Goal: Task Accomplishment & Management: Manage account settings

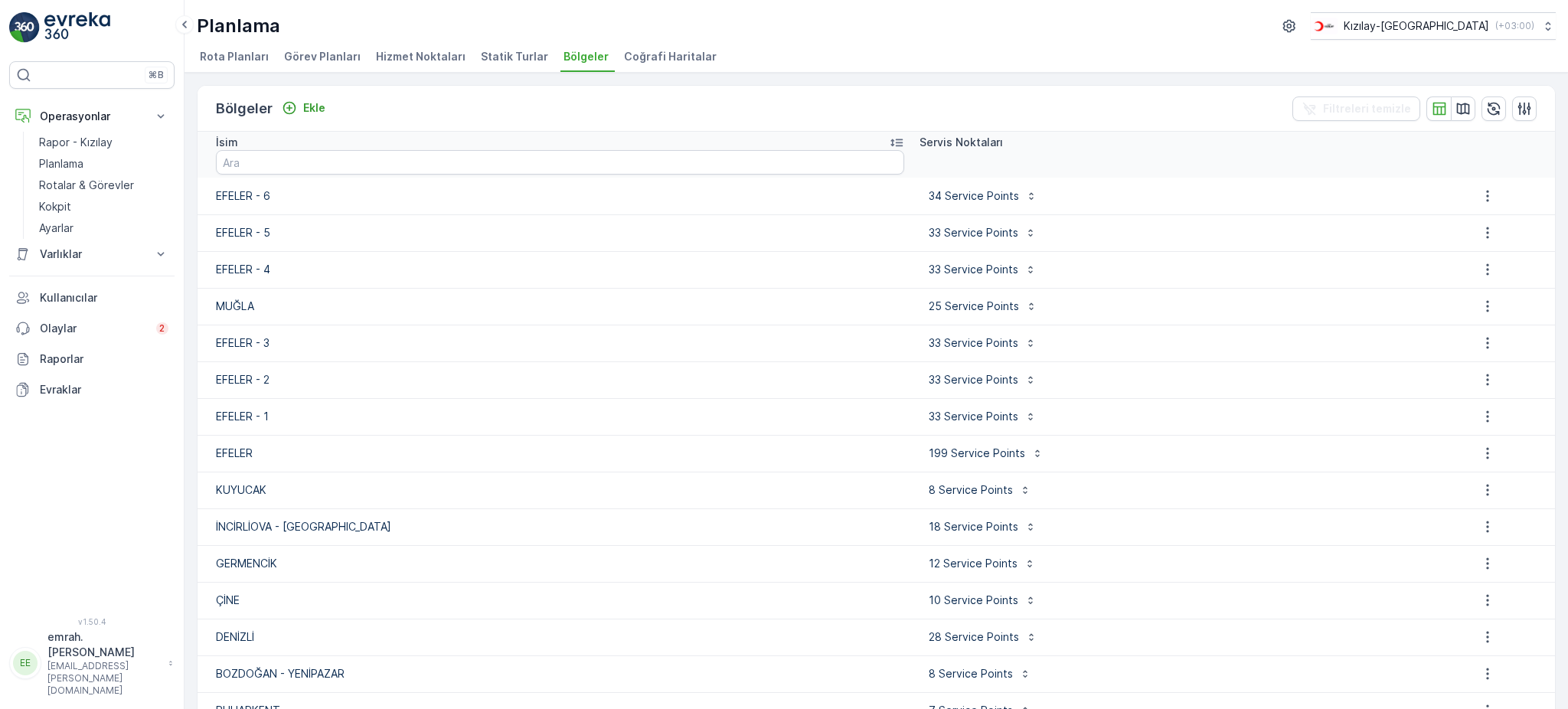
scroll to position [76, 0]
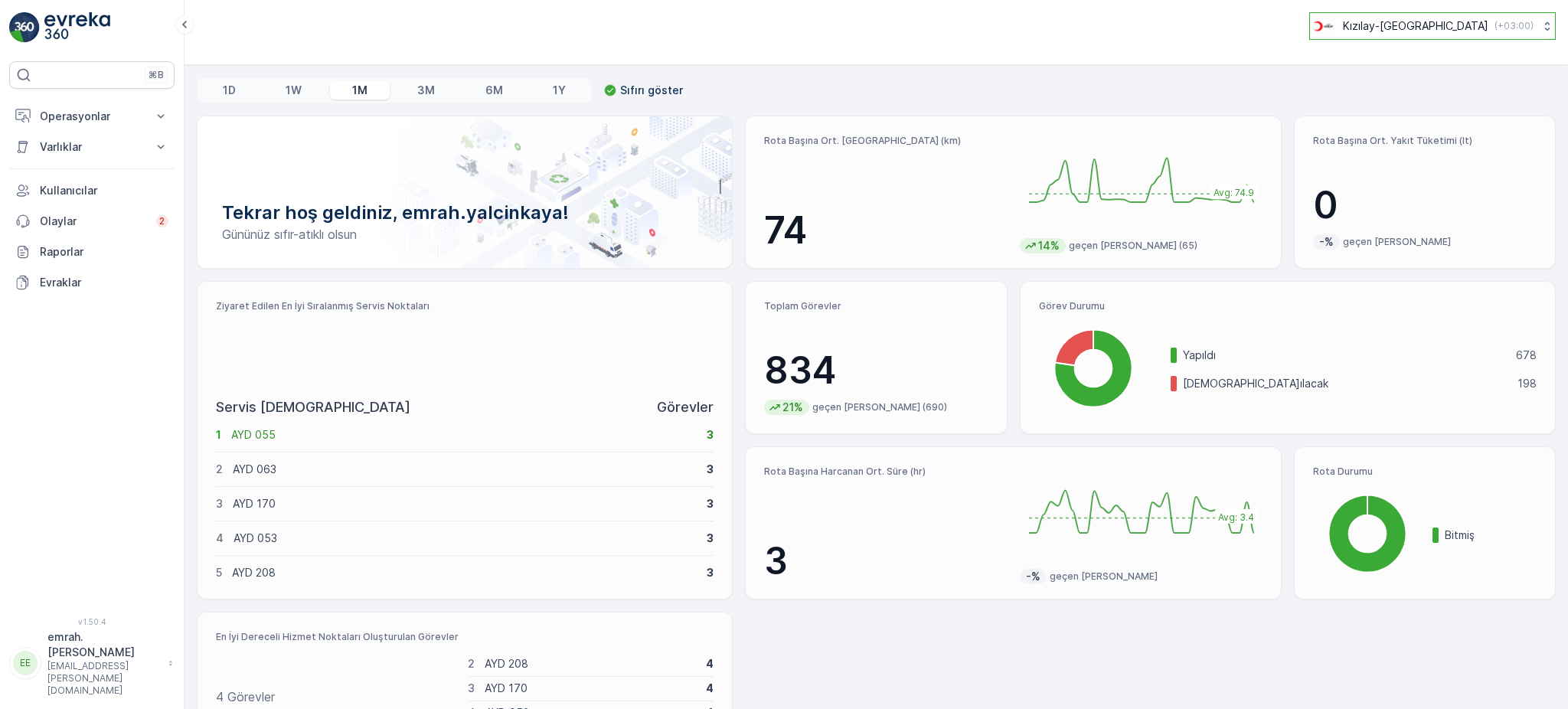
click at [1495, 30] on p "( +03:00 )" at bounding box center [1514, 26] width 39 height 13
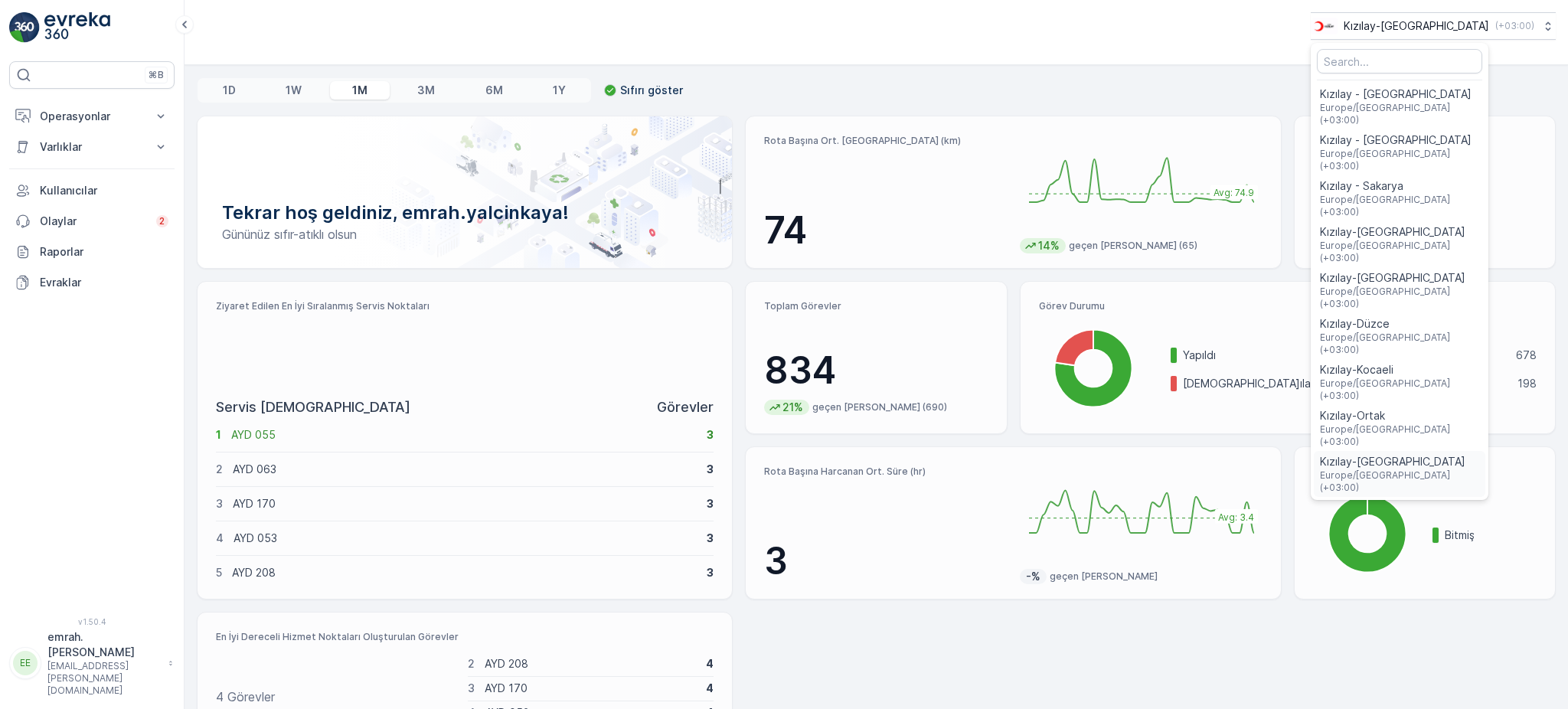
click at [1452, 454] on span "Kızılay-[GEOGRAPHIC_DATA]" at bounding box center [1399, 462] width 159 height 16
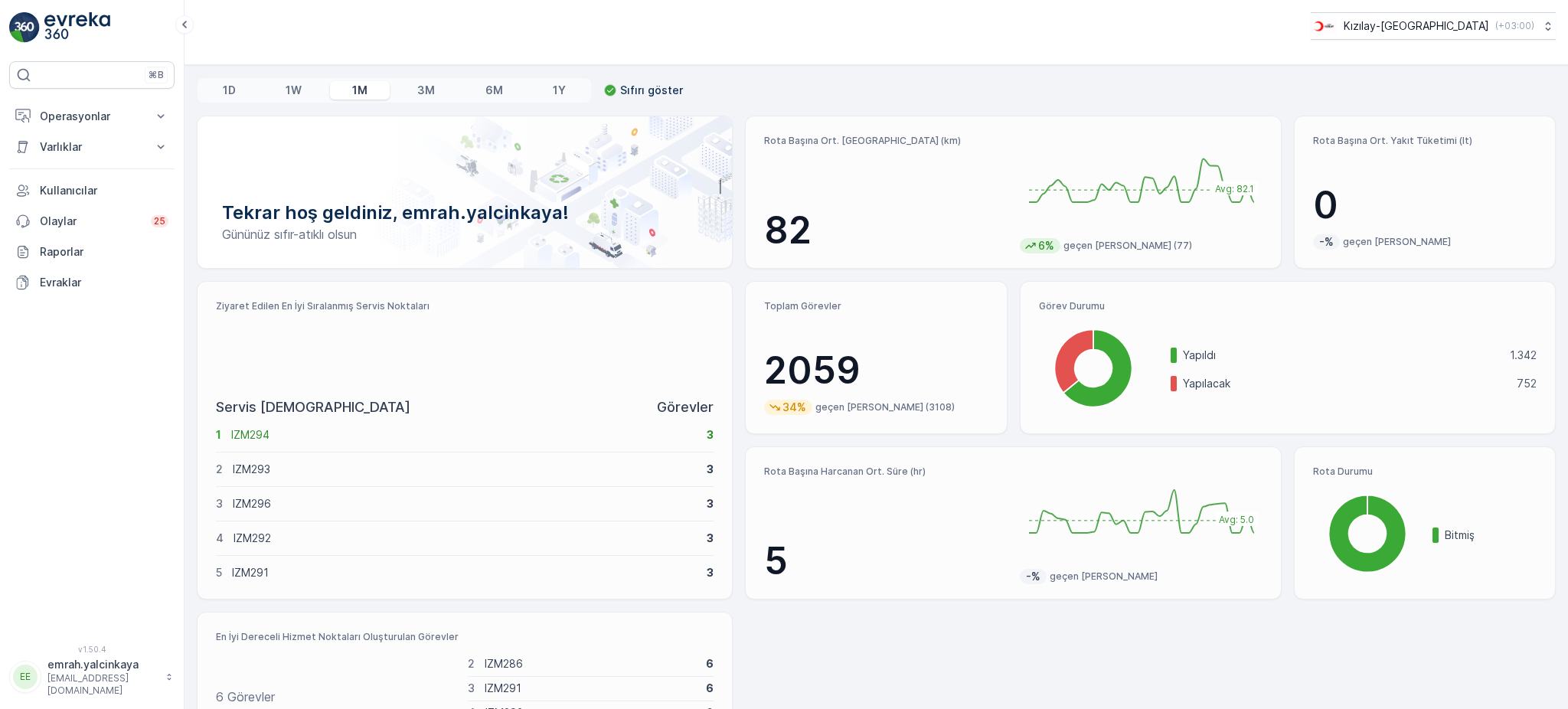
click at [1519, 190] on p "0" at bounding box center [1424, 205] width 224 height 46
click at [42, 120] on p "Operasyonlar" at bounding box center [91, 116] width 104 height 16
click at [63, 179] on p "Rotalar & Görevler" at bounding box center [86, 185] width 95 height 16
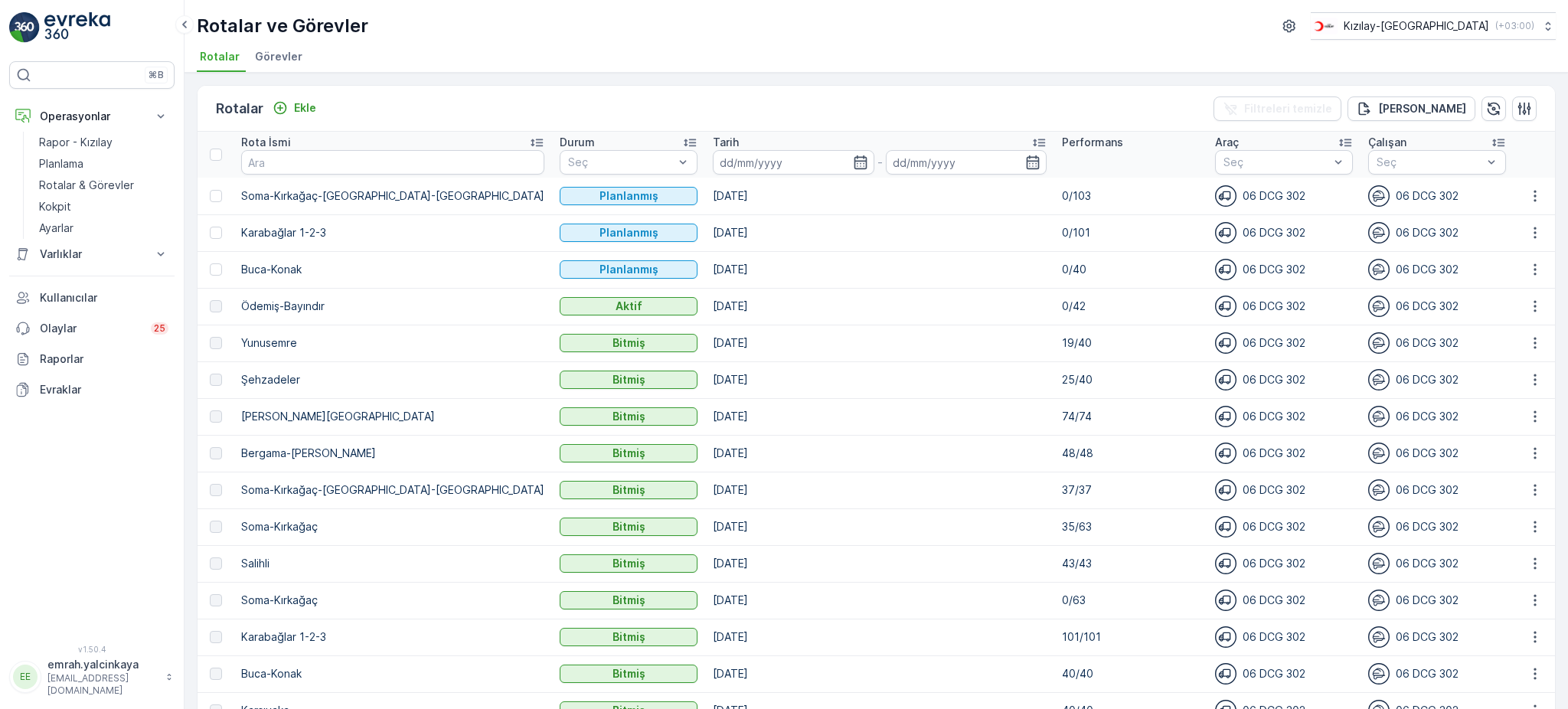
click at [705, 307] on td "[DATE]" at bounding box center [879, 306] width 349 height 37
click at [849, 363] on td "[DATE]" at bounding box center [879, 379] width 349 height 37
click at [1531, 202] on icon "button" at bounding box center [1535, 196] width 16 height 16
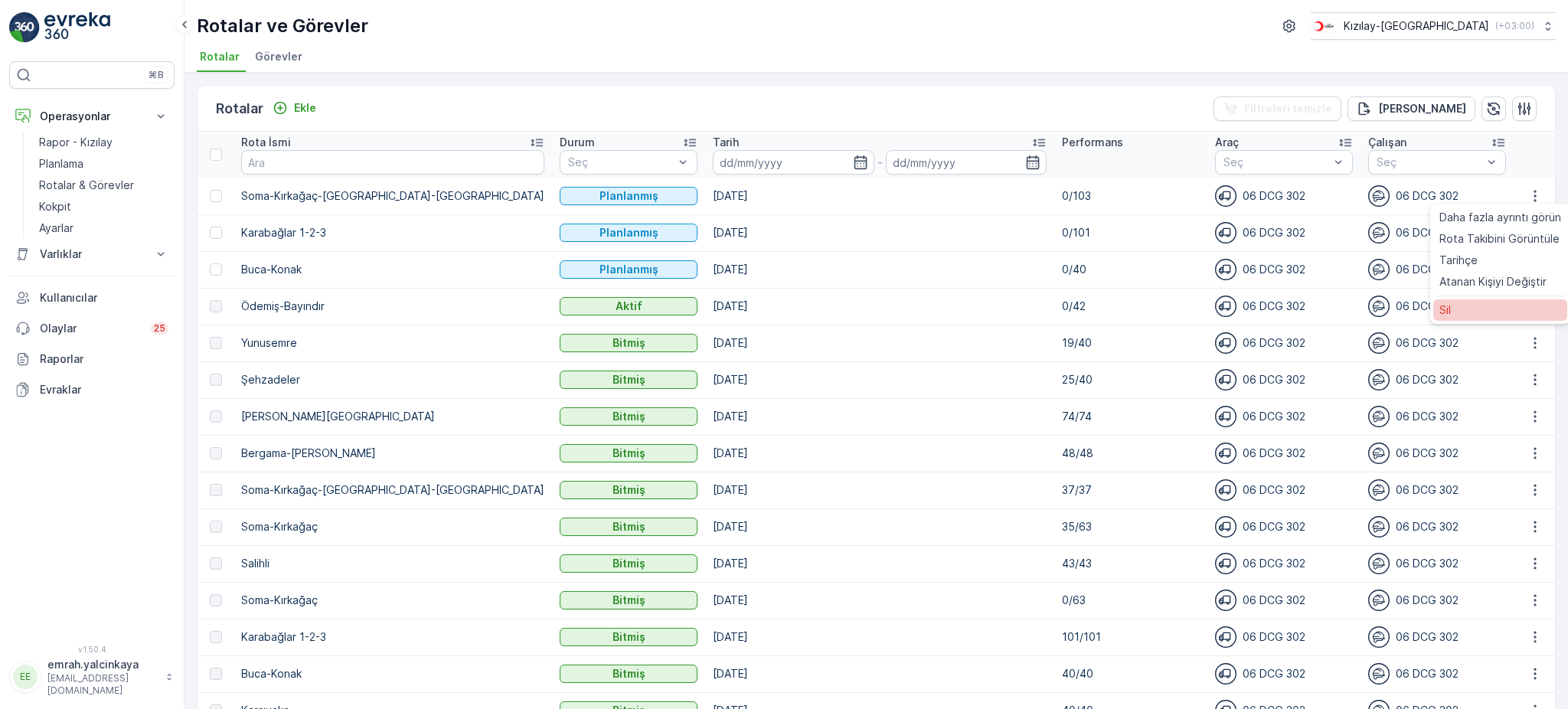
click at [1487, 312] on div "Sil" at bounding box center [1499, 310] width 134 height 21
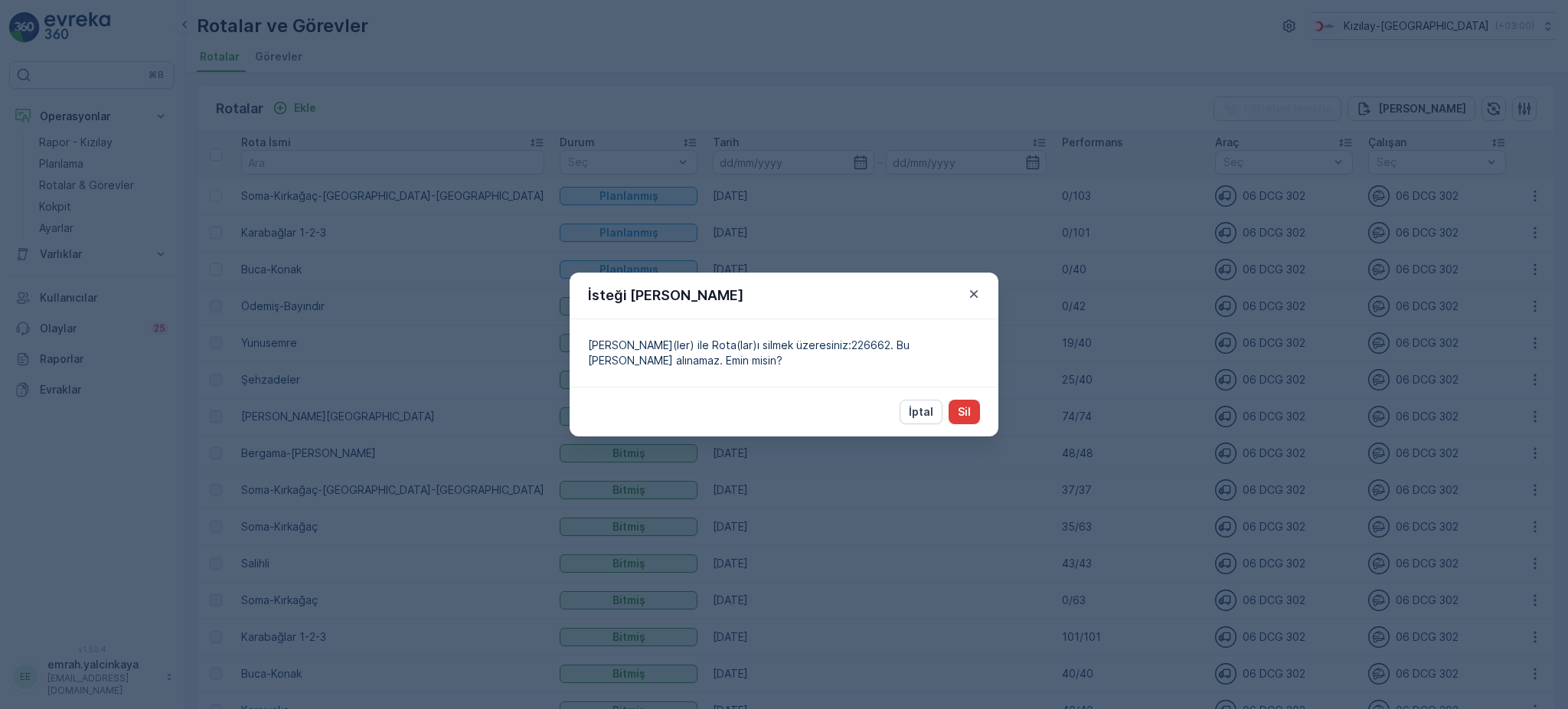
click at [972, 408] on button "Sil" at bounding box center [964, 411] width 31 height 24
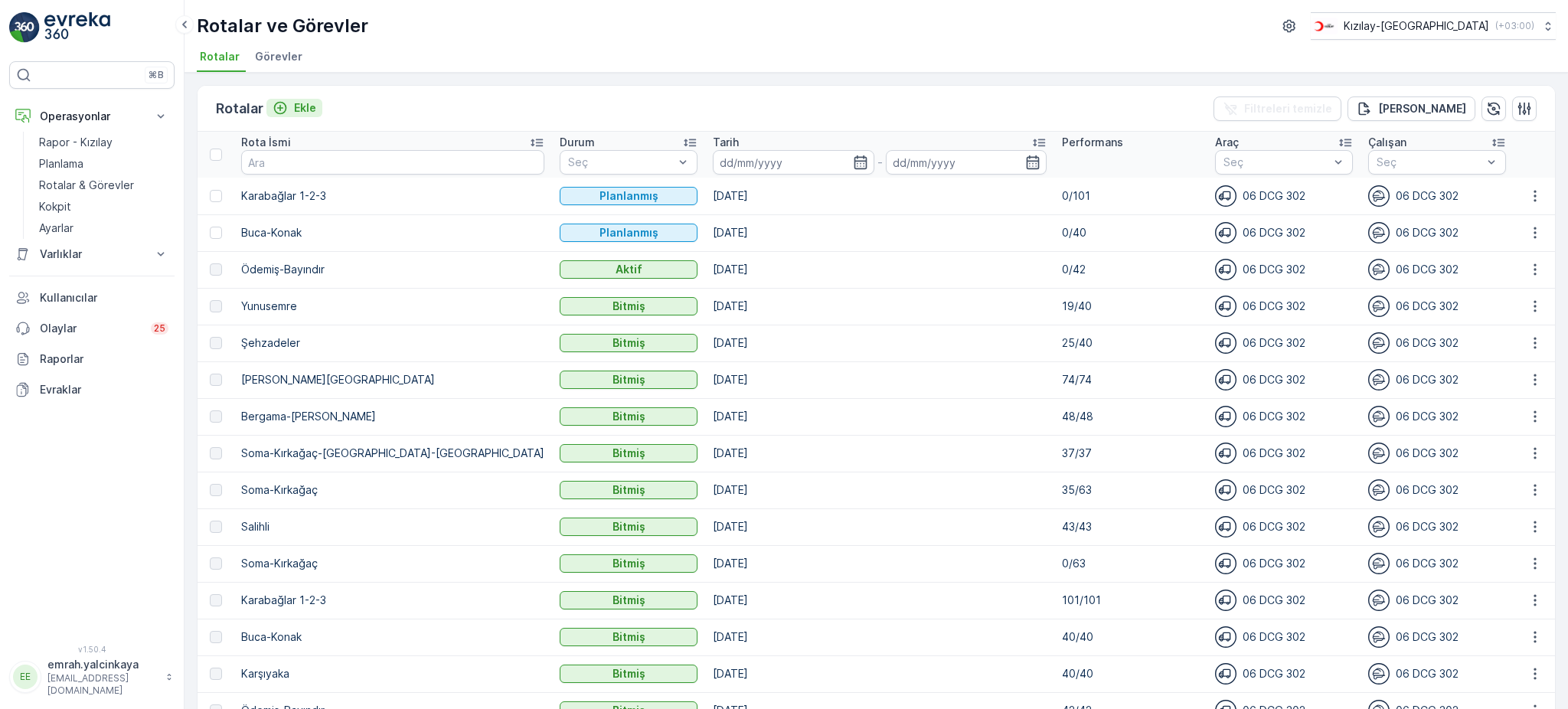
click at [289, 106] on div "Ekle" at bounding box center [295, 108] width 44 height 16
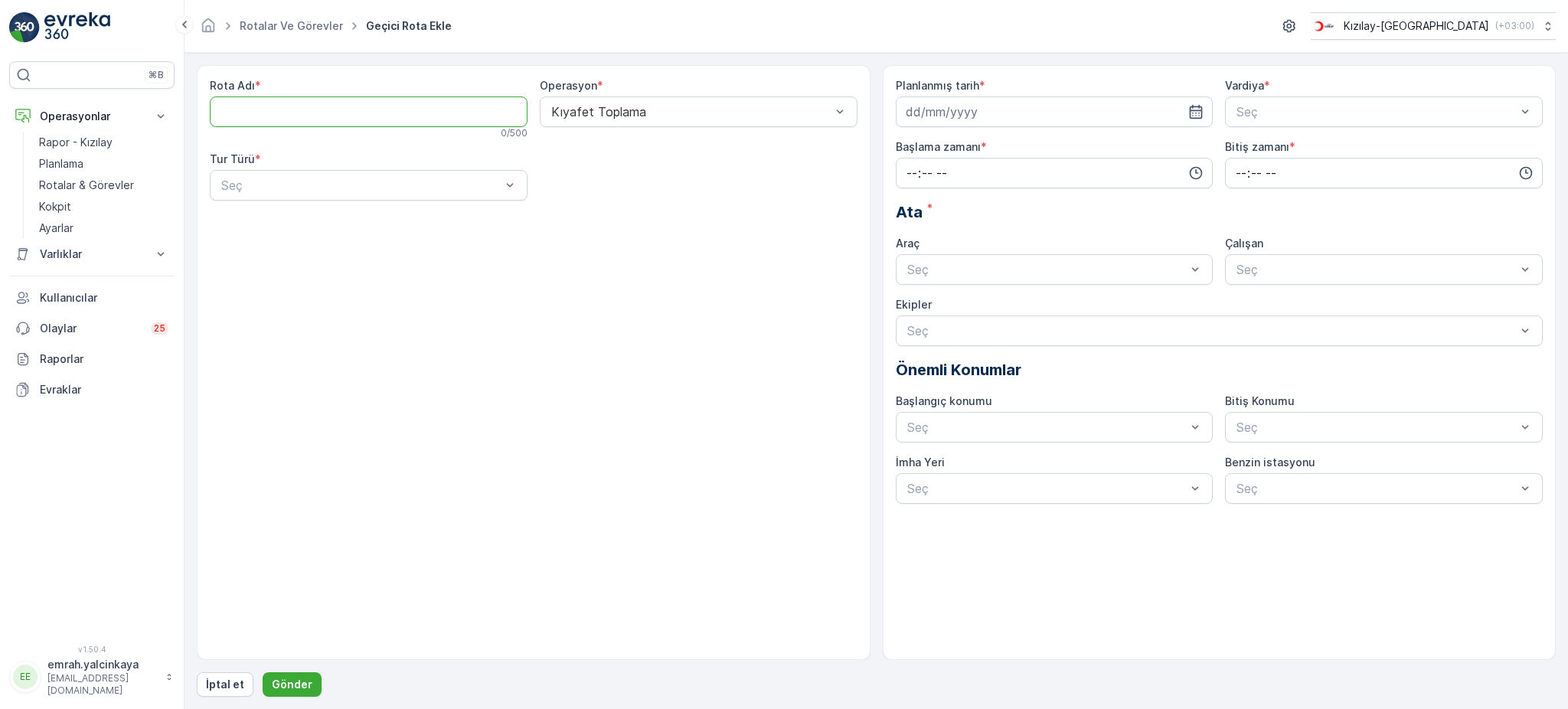
click at [335, 103] on Adı "Rota Adı" at bounding box center [368, 111] width 317 height 30
type Adı "Manisa"
click at [281, 220] on div "Statik" at bounding box center [368, 223] width 299 height 14
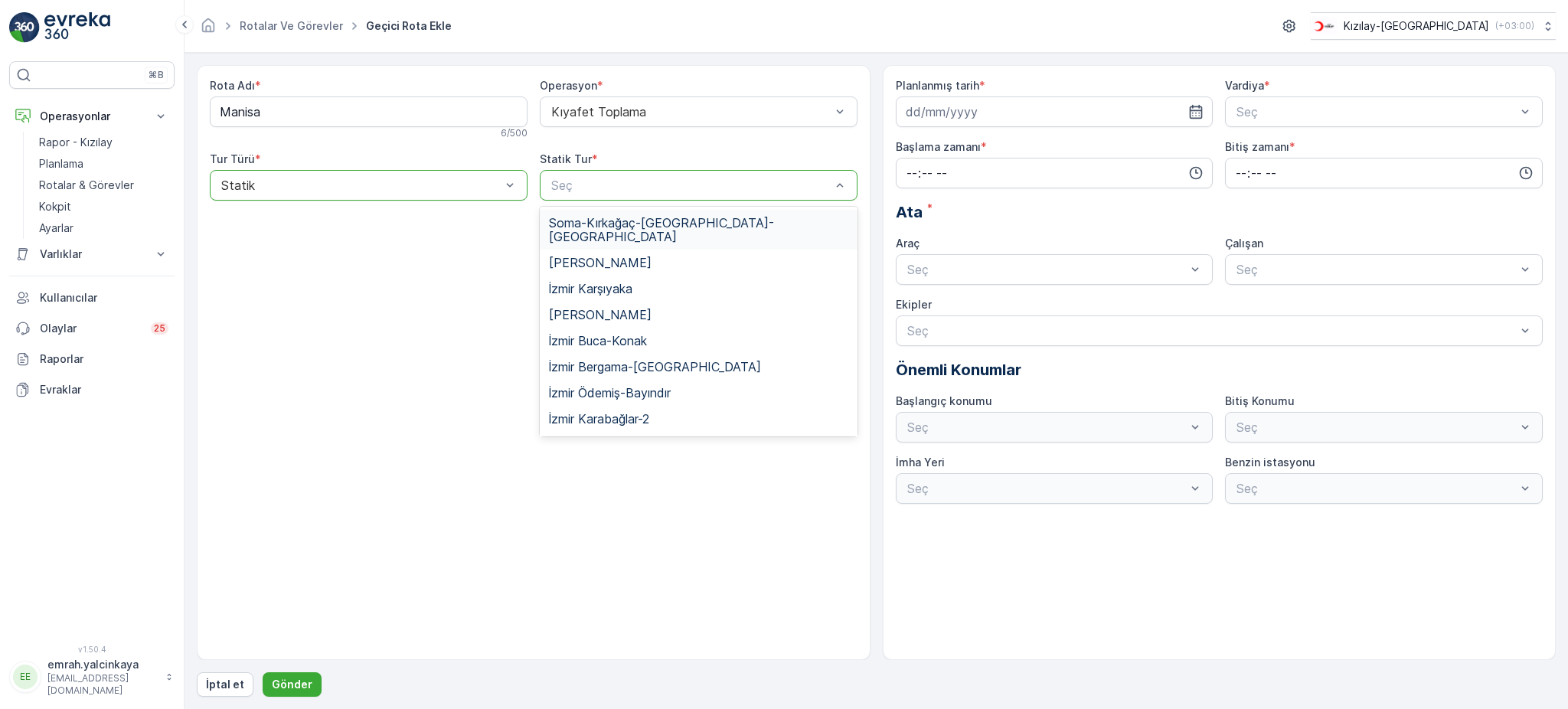
click at [373, 176] on div "Statik" at bounding box center [368, 184] width 317 height 30
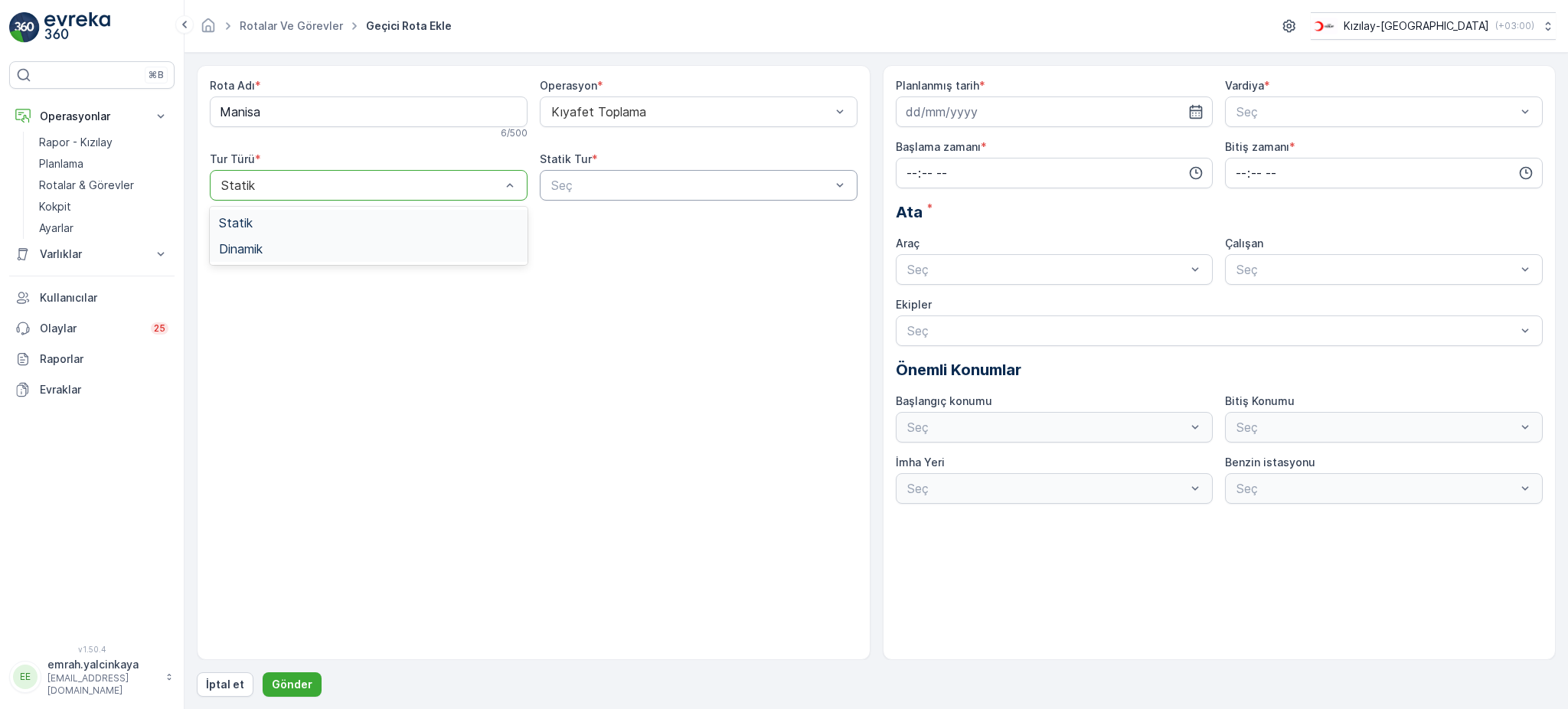
click at [320, 250] on div "Dinamik" at bounding box center [368, 249] width 299 height 14
click at [1043, 121] on input at bounding box center [1054, 111] width 317 height 30
click at [1031, 303] on div "26" at bounding box center [1030, 301] width 24 height 24
type input "26.09.2025"
click at [1269, 151] on span "A Vardiyası (Gündüz)" at bounding box center [1294, 149] width 119 height 14
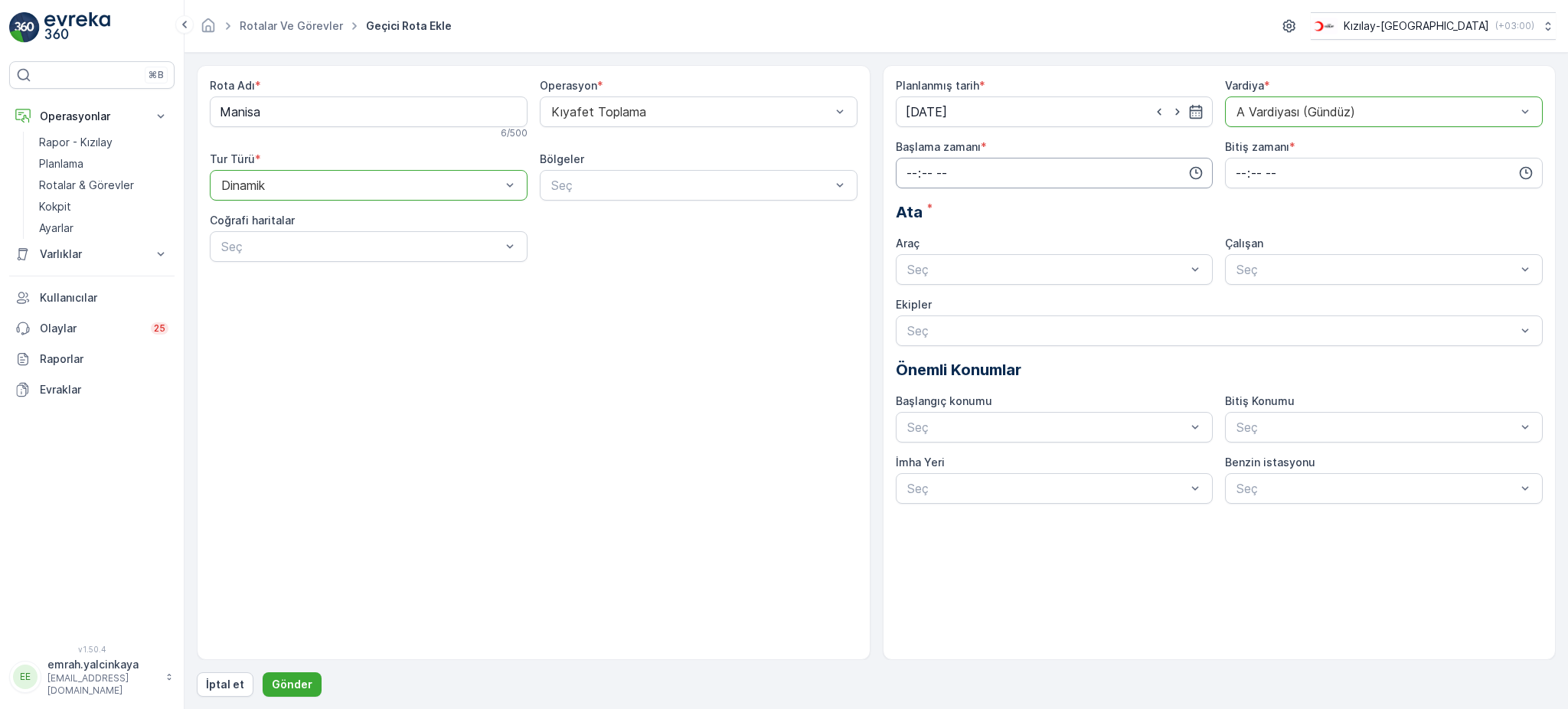
click at [1060, 169] on input "time" at bounding box center [1054, 173] width 317 height 30
drag, startPoint x: 915, startPoint y: 310, endPoint x: 957, endPoint y: 292, distance: 45.7
click at [915, 308] on span "06" at bounding box center [912, 306] width 14 height 16
type input "06:00"
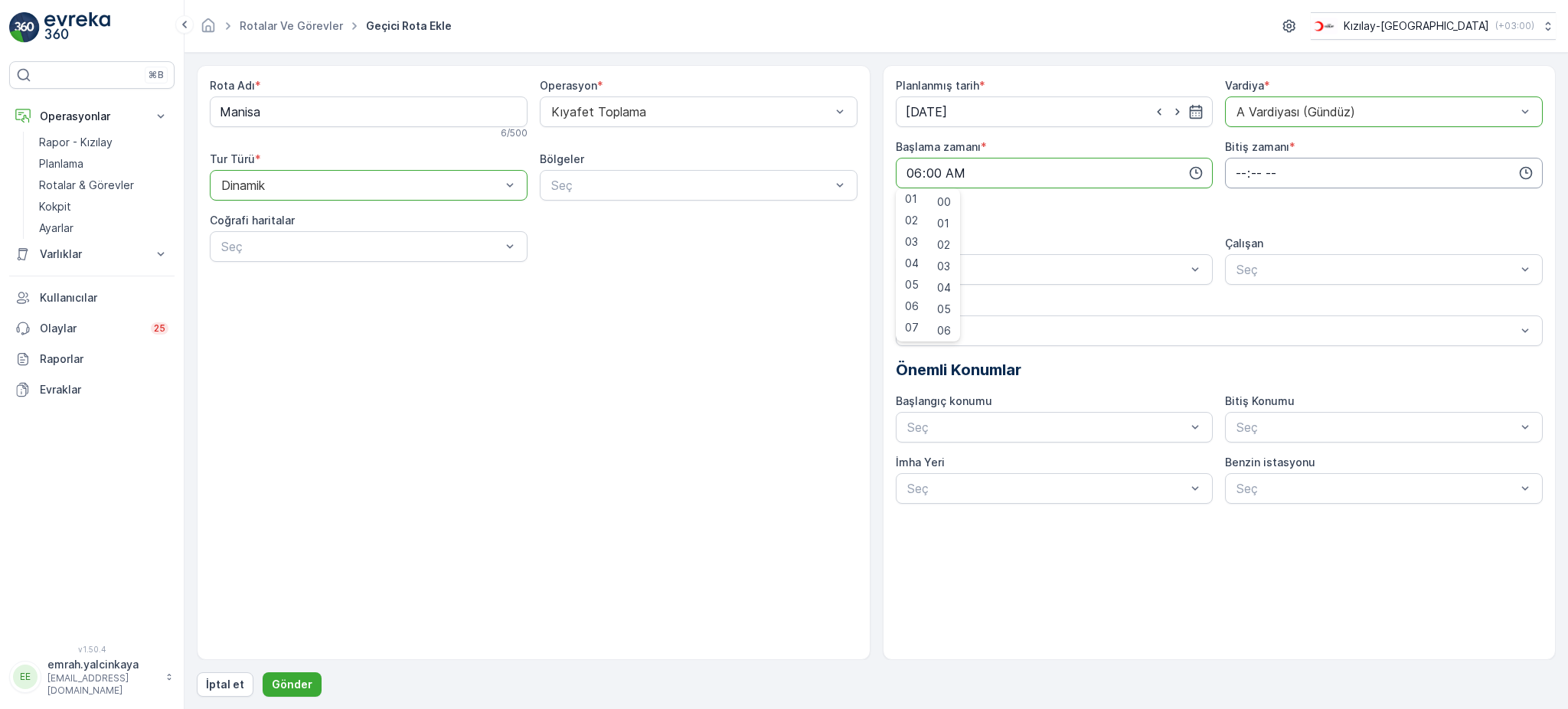
click at [1233, 170] on input "time" at bounding box center [1384, 173] width 317 height 30
click at [1245, 206] on div "15" at bounding box center [1240, 209] width 26 height 21
type input "15:00"
drag, startPoint x: 950, startPoint y: 307, endPoint x: 1104, endPoint y: 303, distance: 154.1
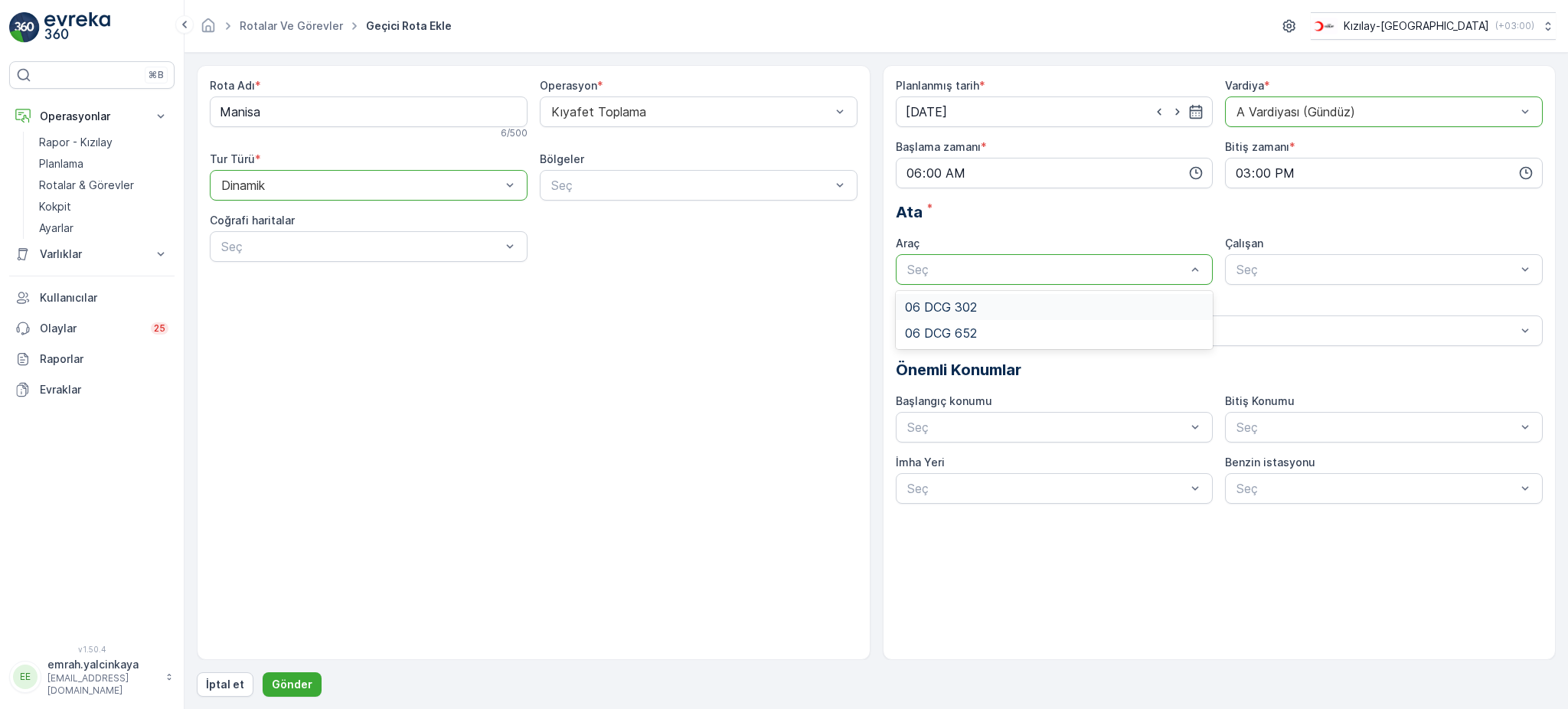
click at [953, 306] on span "06 DCG 302" at bounding box center [941, 307] width 72 height 14
click at [1270, 306] on span "06 DCG 302" at bounding box center [1270, 307] width 72 height 14
click at [303, 681] on p "Gönder" at bounding box center [292, 685] width 41 height 16
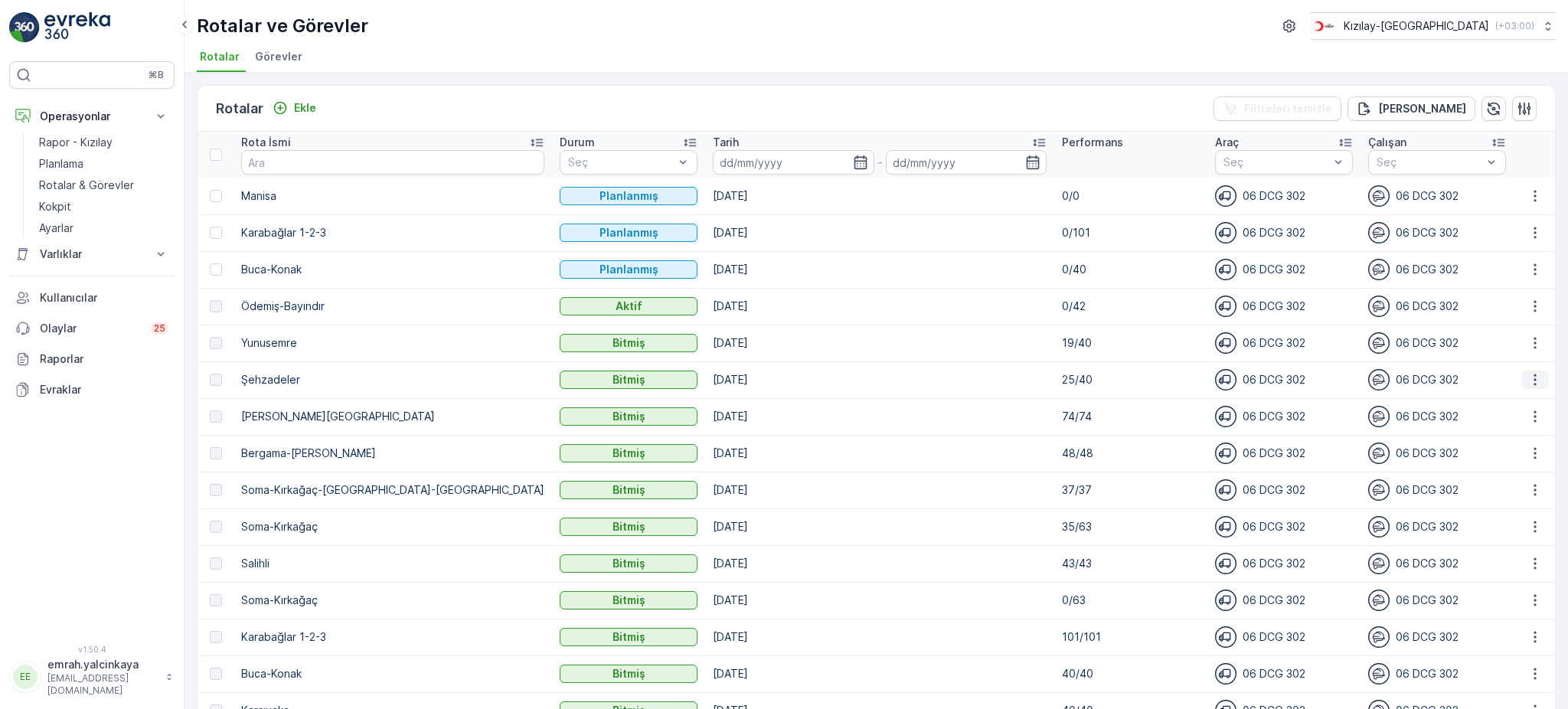
click at [1527, 379] on icon "button" at bounding box center [1535, 380] width 16 height 16
click at [1522, 406] on span "Daha fazla ayrıntı görün" at bounding box center [1500, 401] width 122 height 16
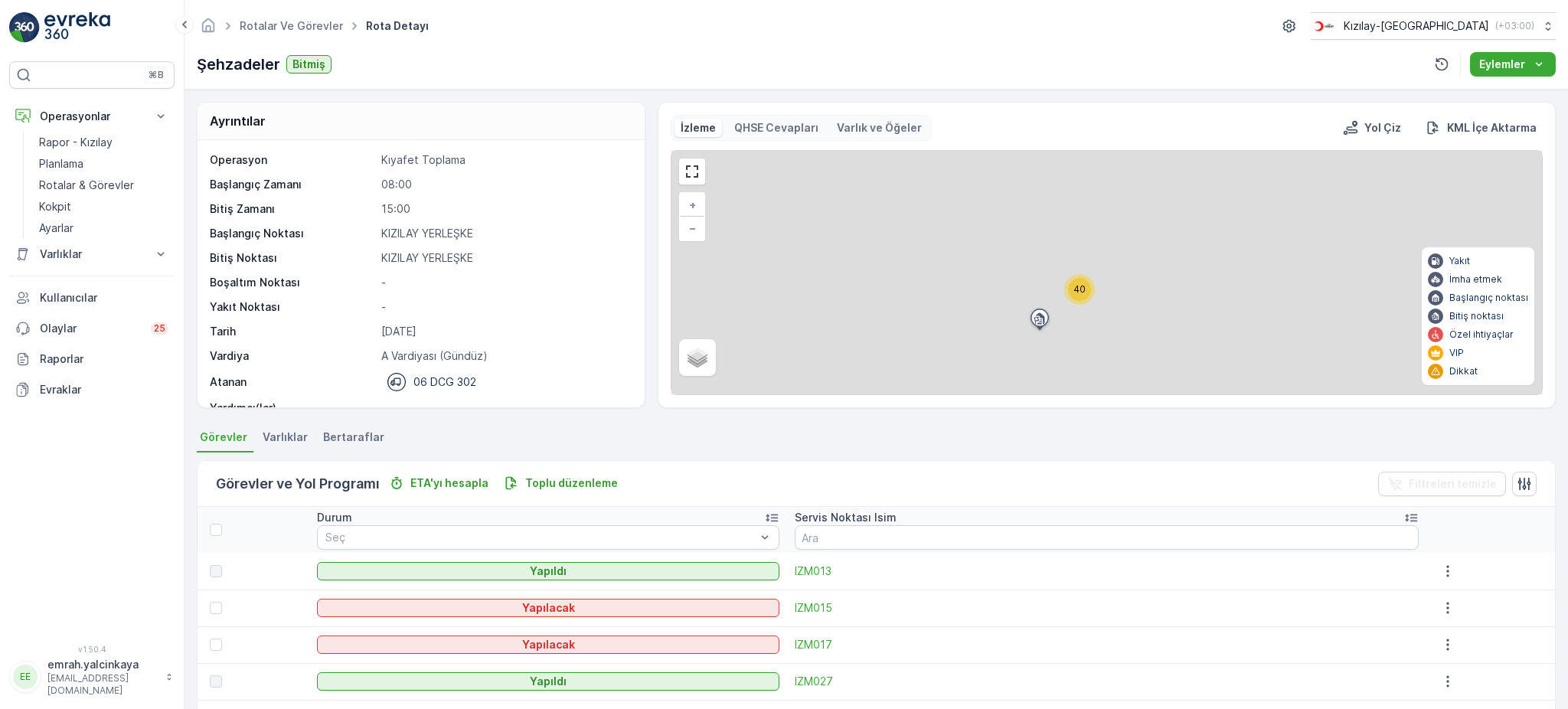
scroll to position [102, 0]
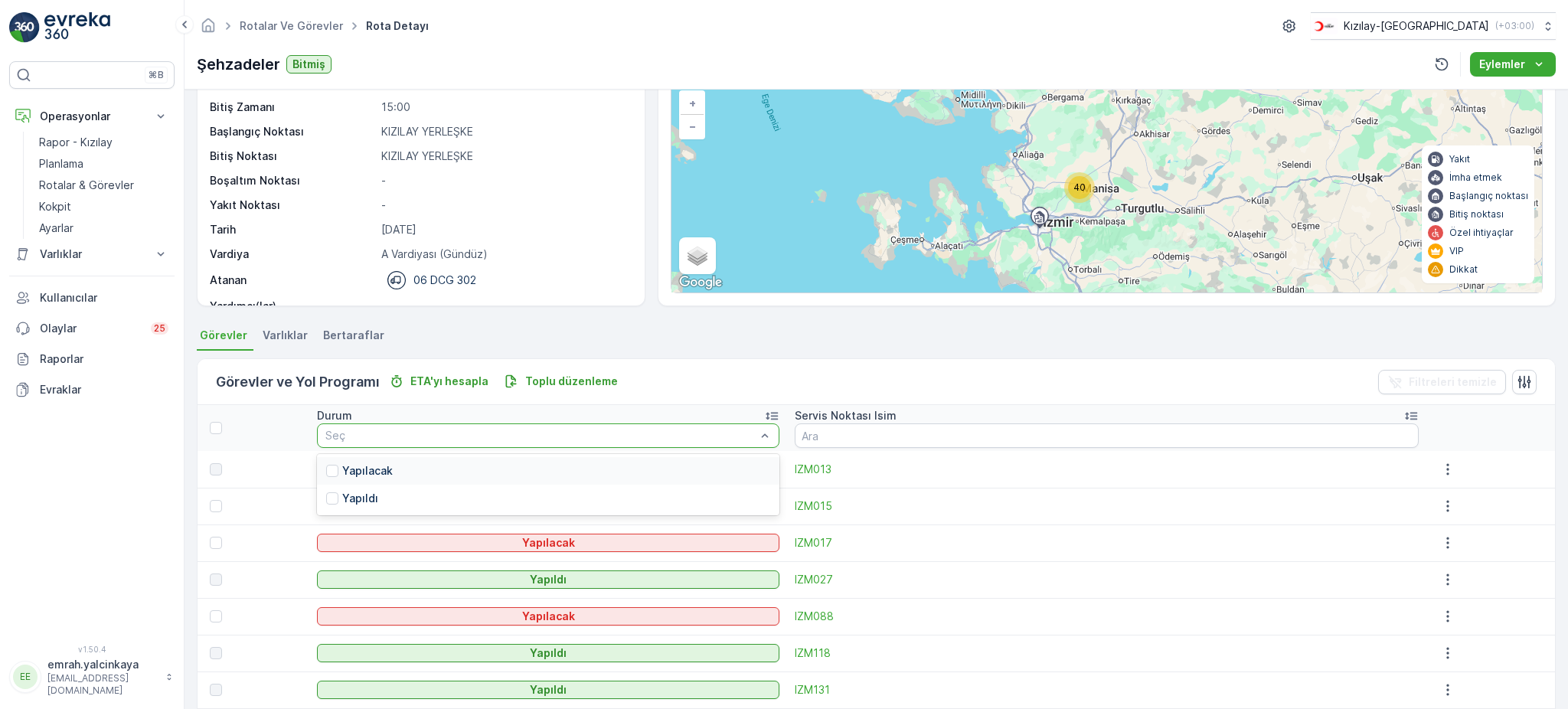
click at [694, 478] on div "Yapılacak" at bounding box center [547, 471] width 462 height 27
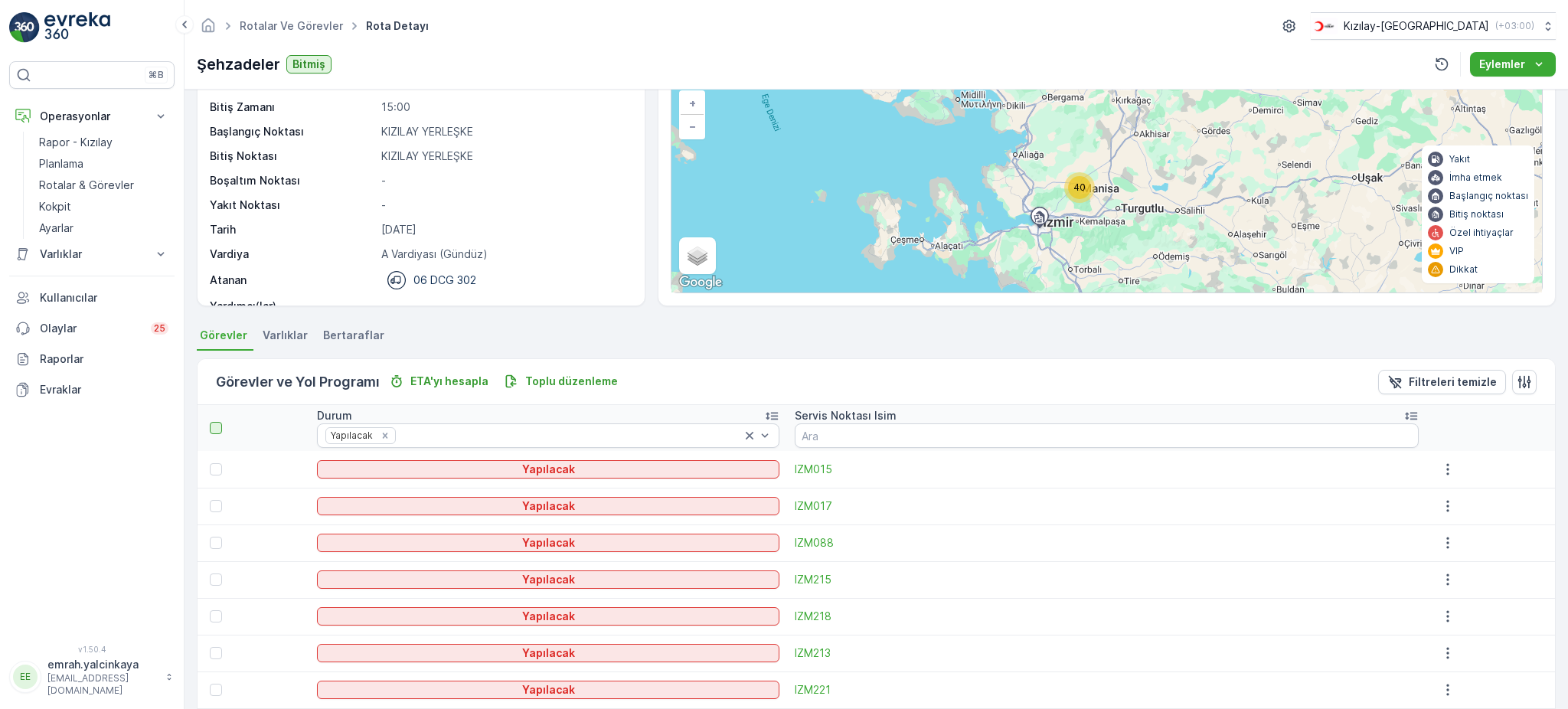
click at [217, 427] on div at bounding box center [216, 428] width 13 height 13
click at [218, 422] on input "checkbox" at bounding box center [218, 422] width 0 height 0
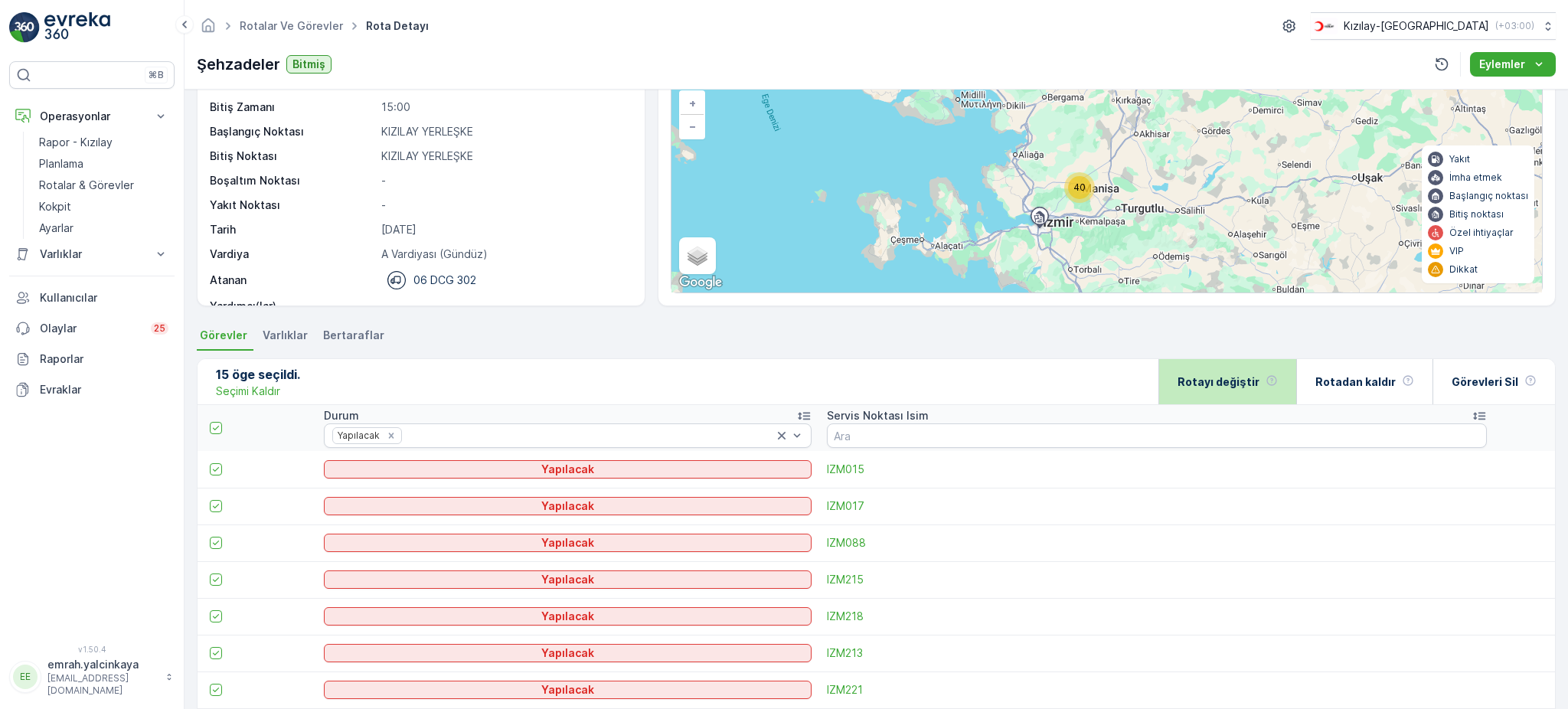
click at [1237, 397] on div "Rotayı değiştir" at bounding box center [1227, 381] width 100 height 45
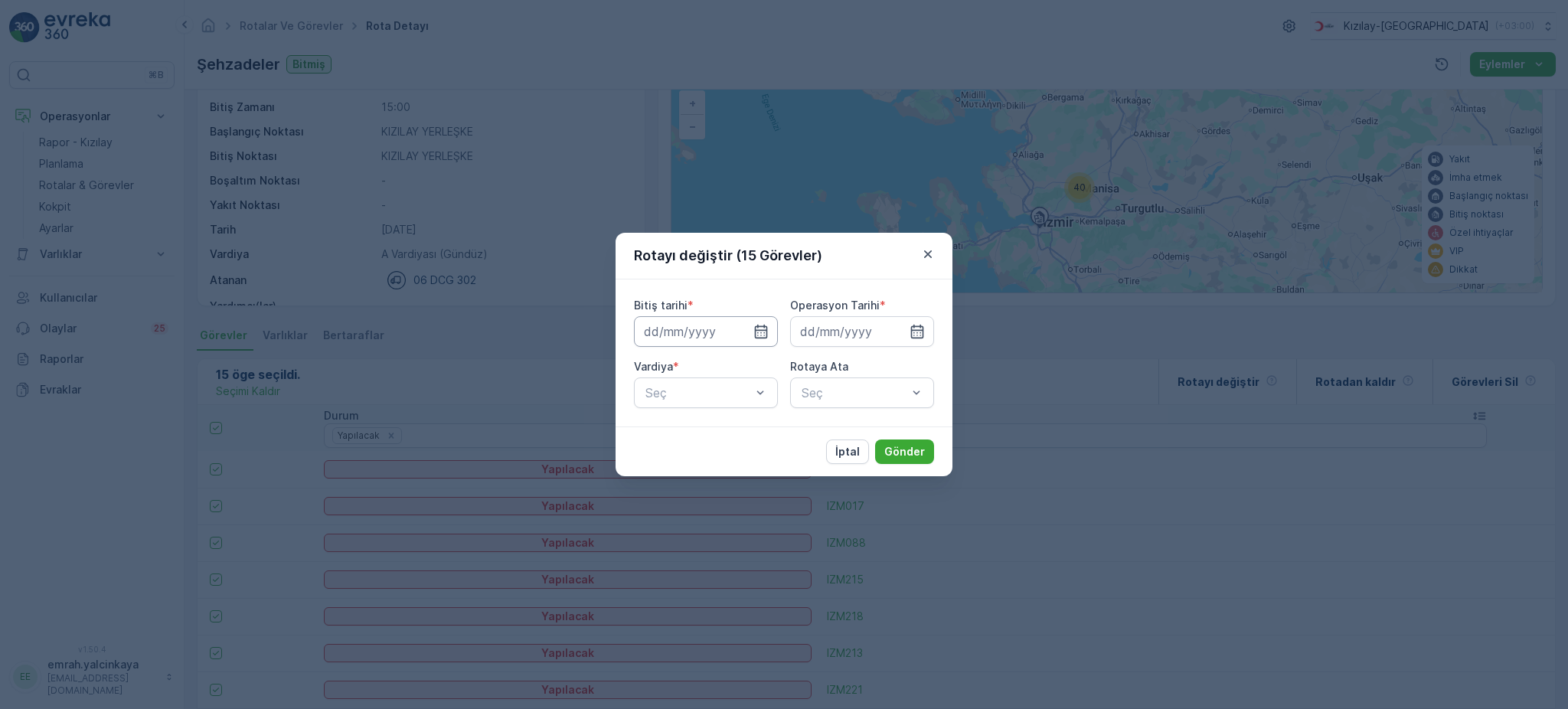
click at [722, 337] on input at bounding box center [706, 331] width 144 height 30
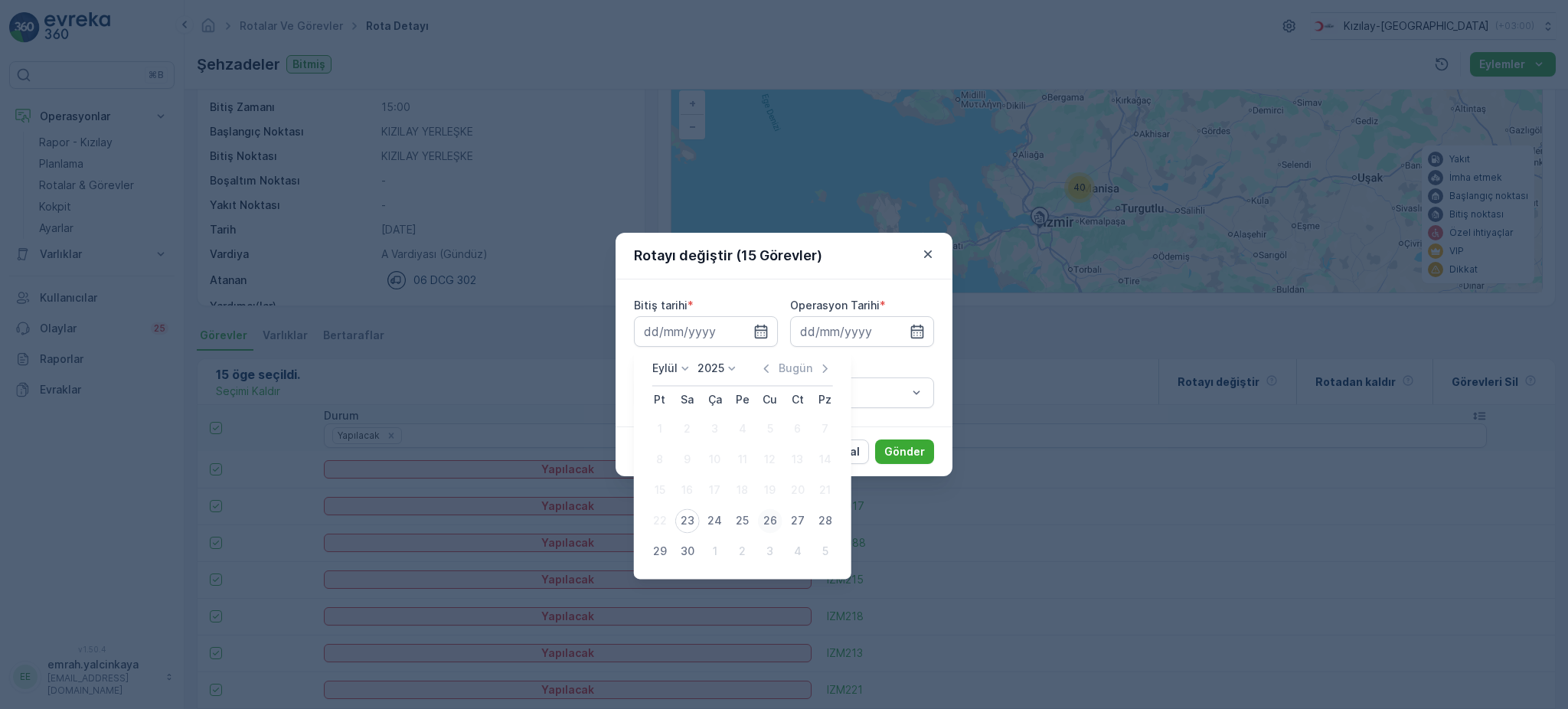
click at [770, 518] on div "26" at bounding box center [769, 520] width 24 height 24
type input "[DATE]"
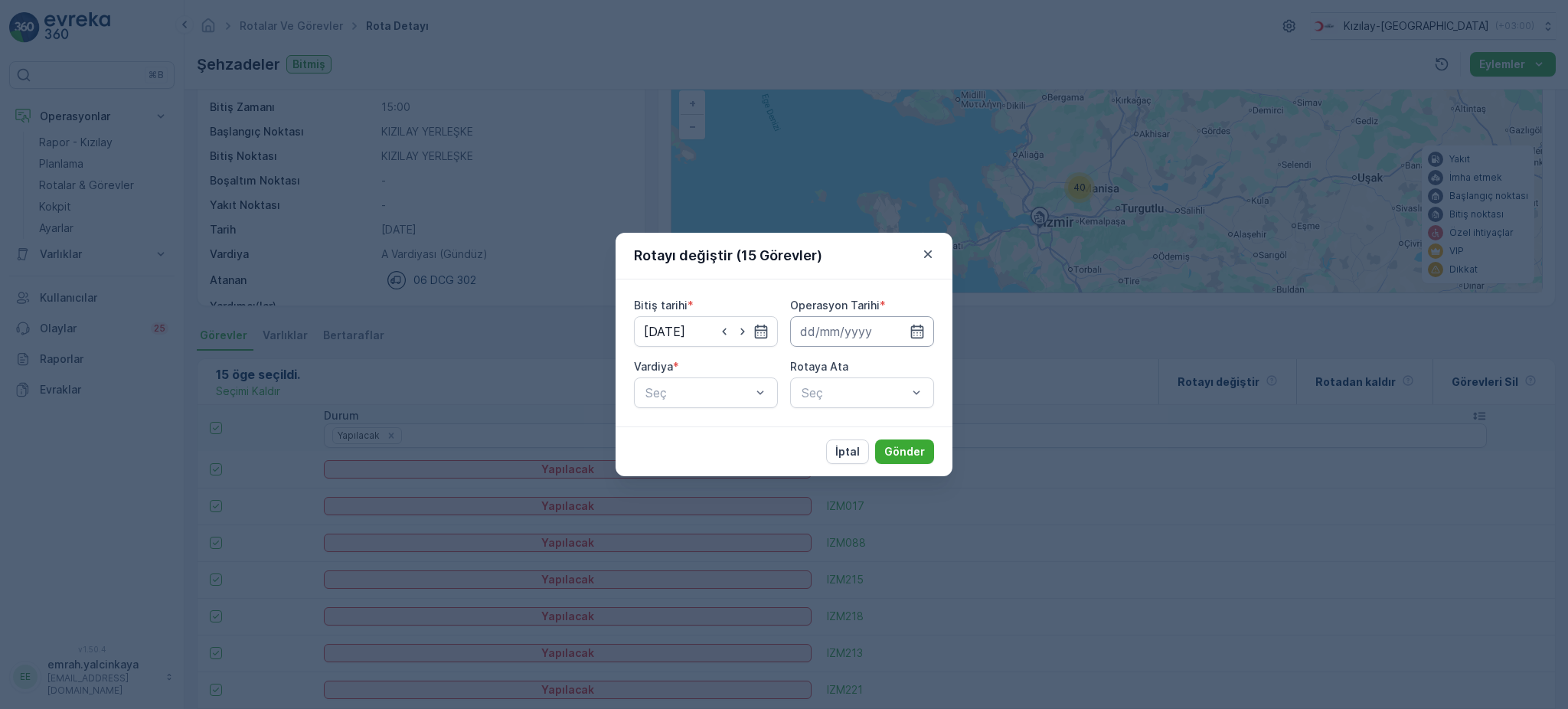
click at [876, 325] on input at bounding box center [862, 331] width 144 height 30
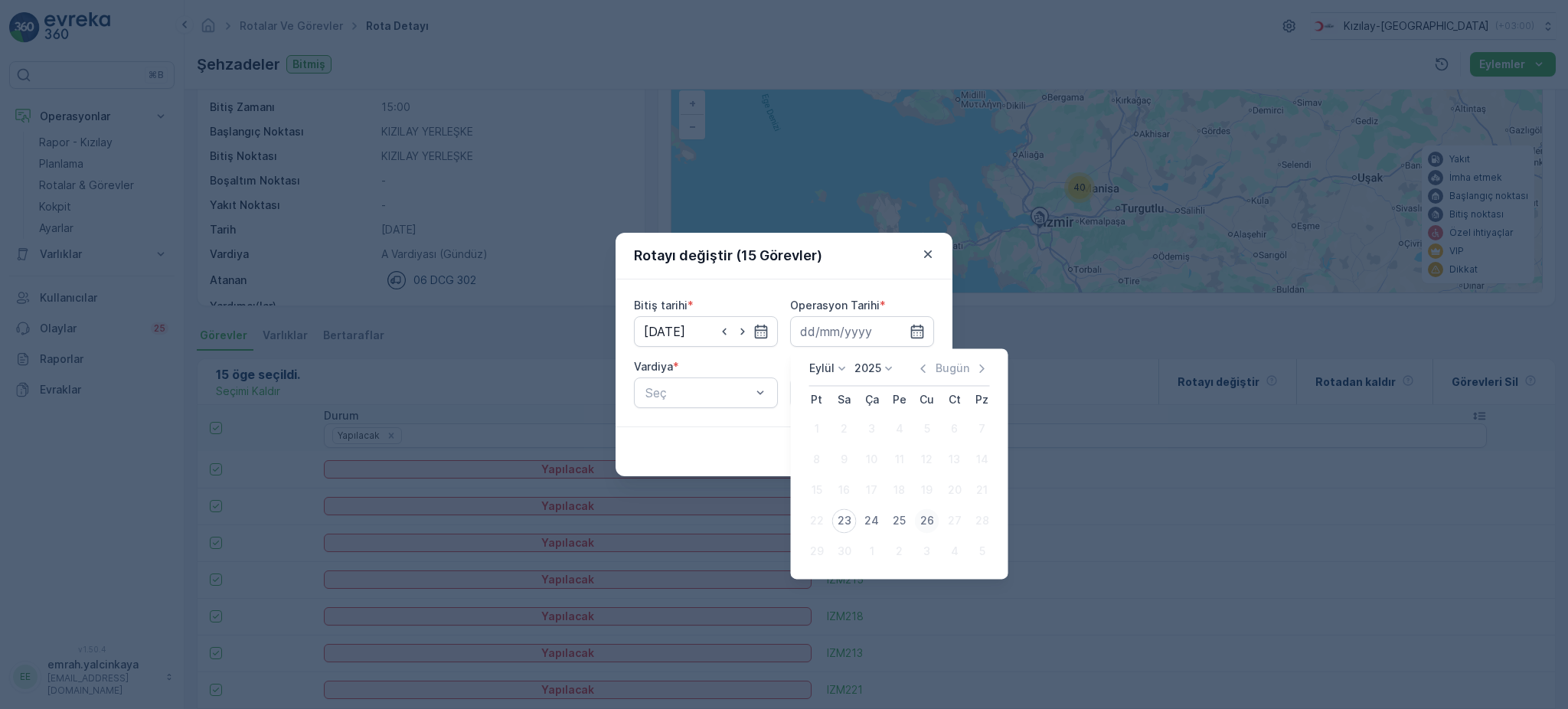
click at [929, 521] on div "26" at bounding box center [926, 520] width 24 height 24
type input "[DATE]"
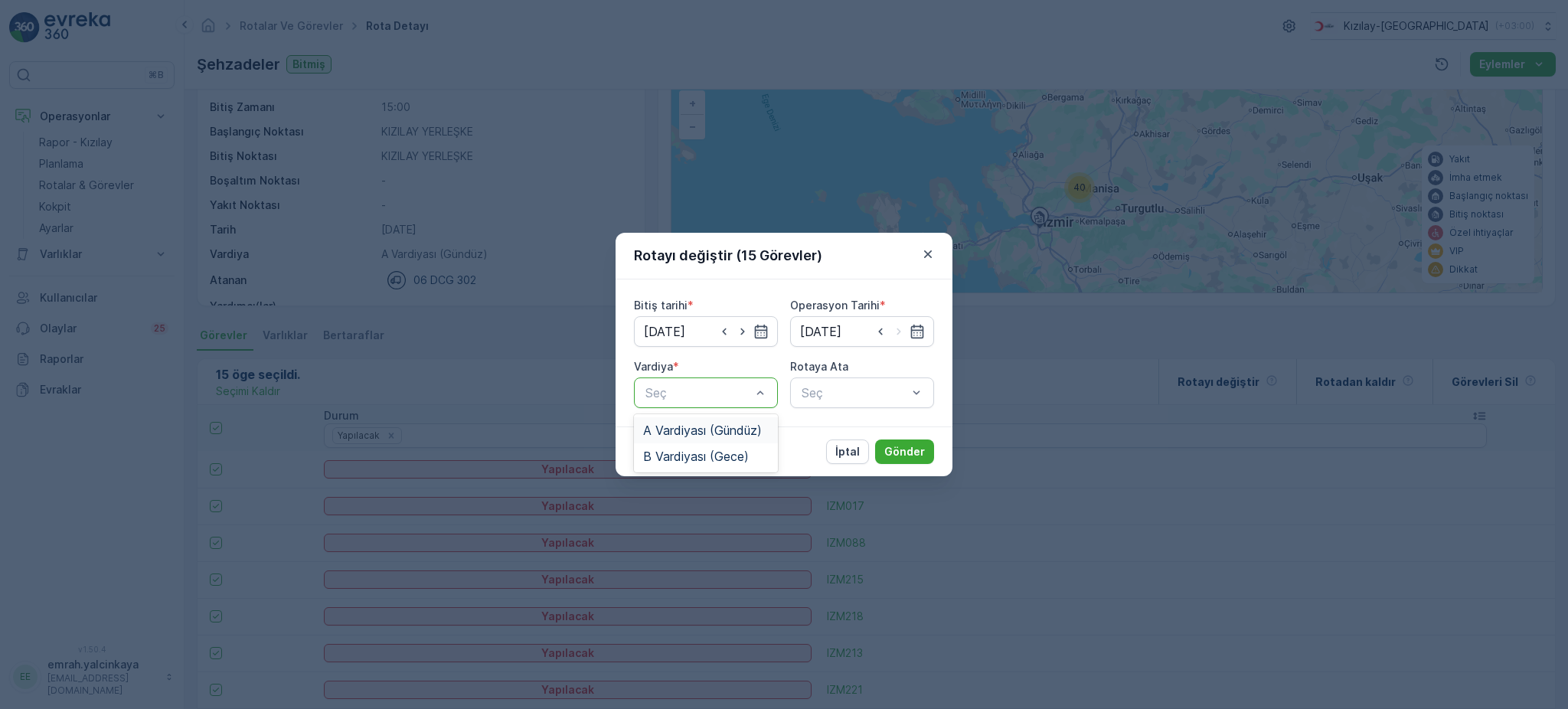
click at [740, 433] on span "A Vardiyası (Gündüz)" at bounding box center [703, 431] width 119 height 14
click at [856, 399] on div "Seç" at bounding box center [862, 392] width 144 height 30
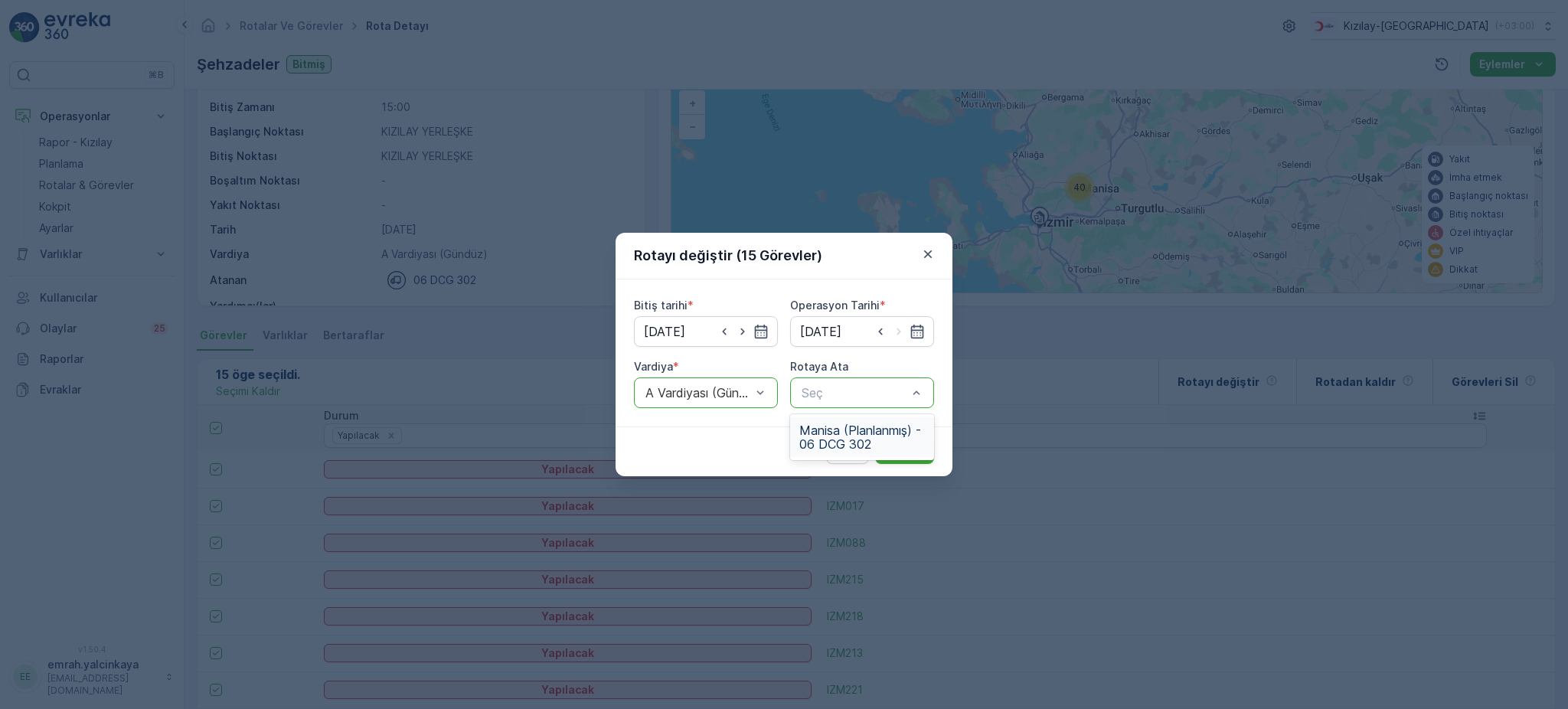
click at [831, 429] on span "Manisa (Planlanmış) - 06 DCG 302" at bounding box center [861, 437] width 126 height 27
click at [903, 448] on p "Gönder" at bounding box center [904, 452] width 41 height 16
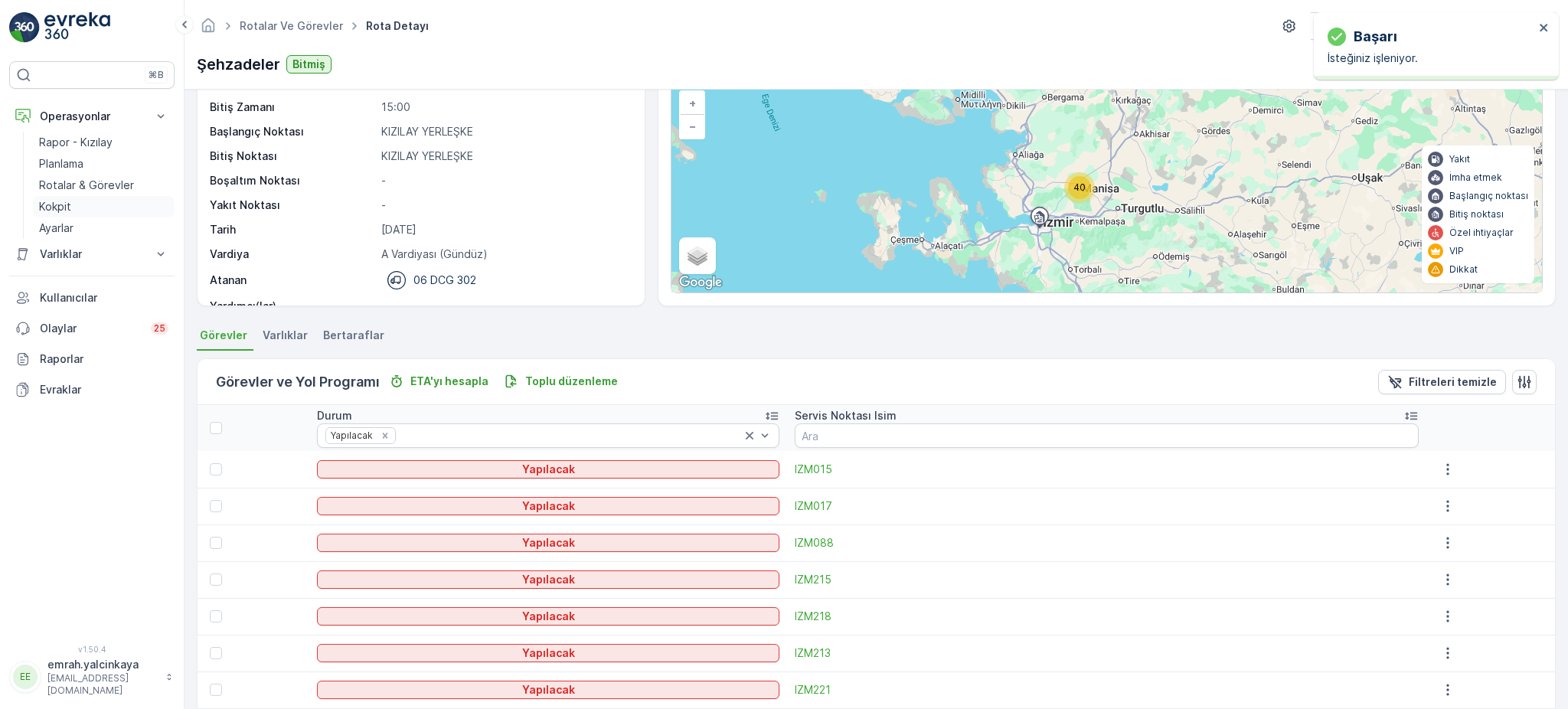
drag, startPoint x: 100, startPoint y: 177, endPoint x: 149, endPoint y: 199, distance: 53.7
click at [100, 177] on link "Rotalar & Görevler" at bounding box center [103, 184] width 141 height 21
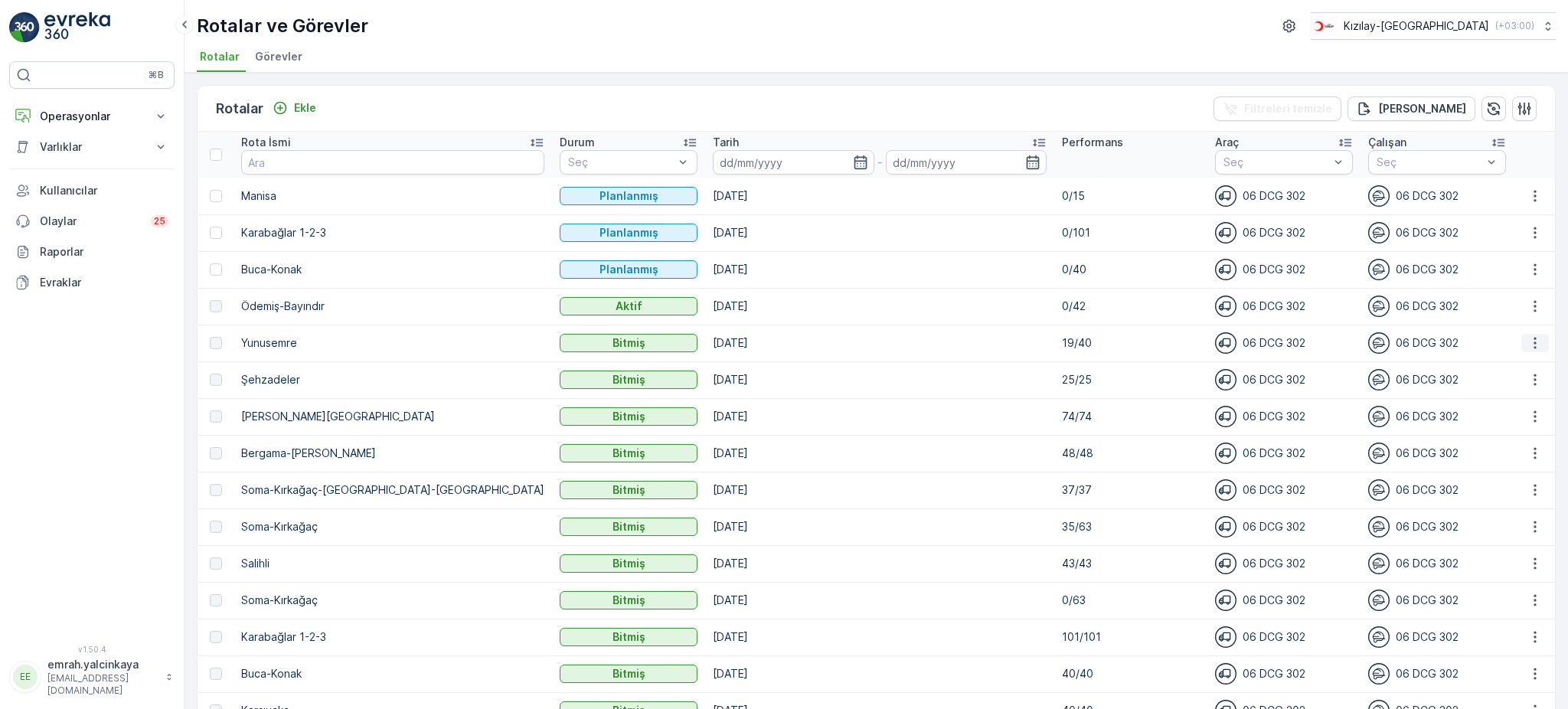
click at [1533, 340] on icon "button" at bounding box center [1535, 343] width 16 height 16
click at [1527, 369] on span "Daha fazla ayrıntı görün" at bounding box center [1500, 364] width 122 height 16
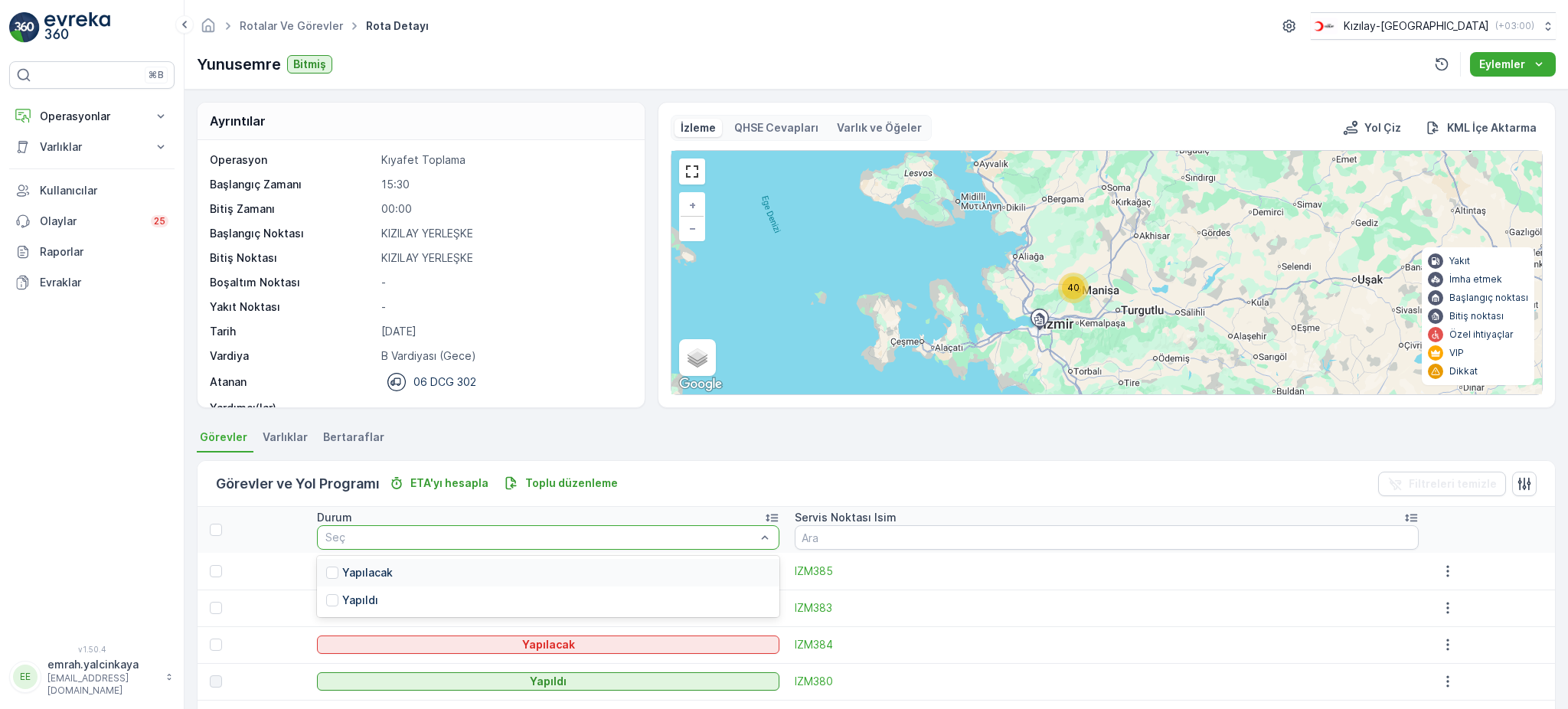
click at [656, 570] on div "Yapılacak" at bounding box center [547, 572] width 462 height 27
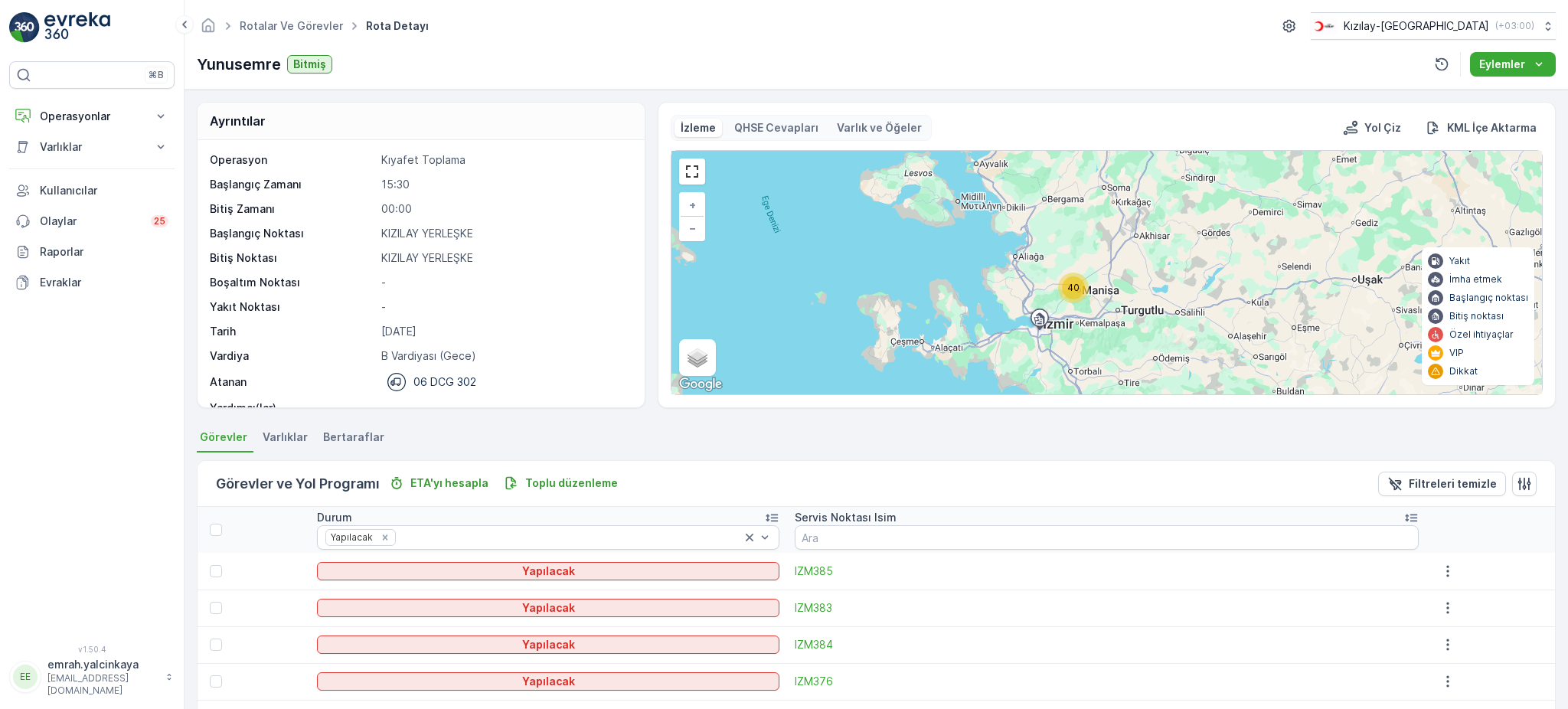
drag, startPoint x: 214, startPoint y: 532, endPoint x: 297, endPoint y: 549, distance: 84.7
click at [215, 532] on div at bounding box center [216, 530] width 13 height 13
click at [218, 524] on input "checkbox" at bounding box center [218, 524] width 0 height 0
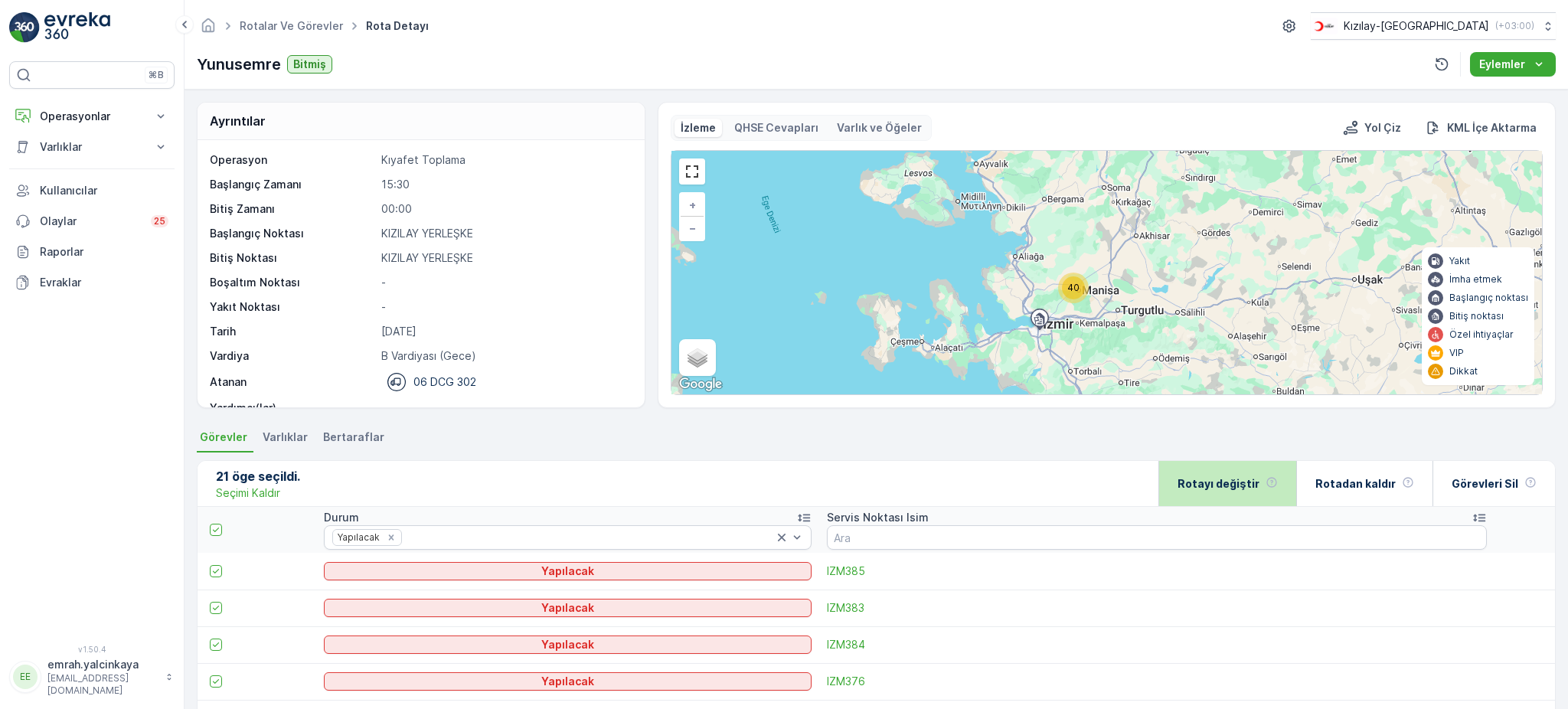
click at [1245, 470] on div "Rotayı değiştir" at bounding box center [1227, 484] width 100 height 45
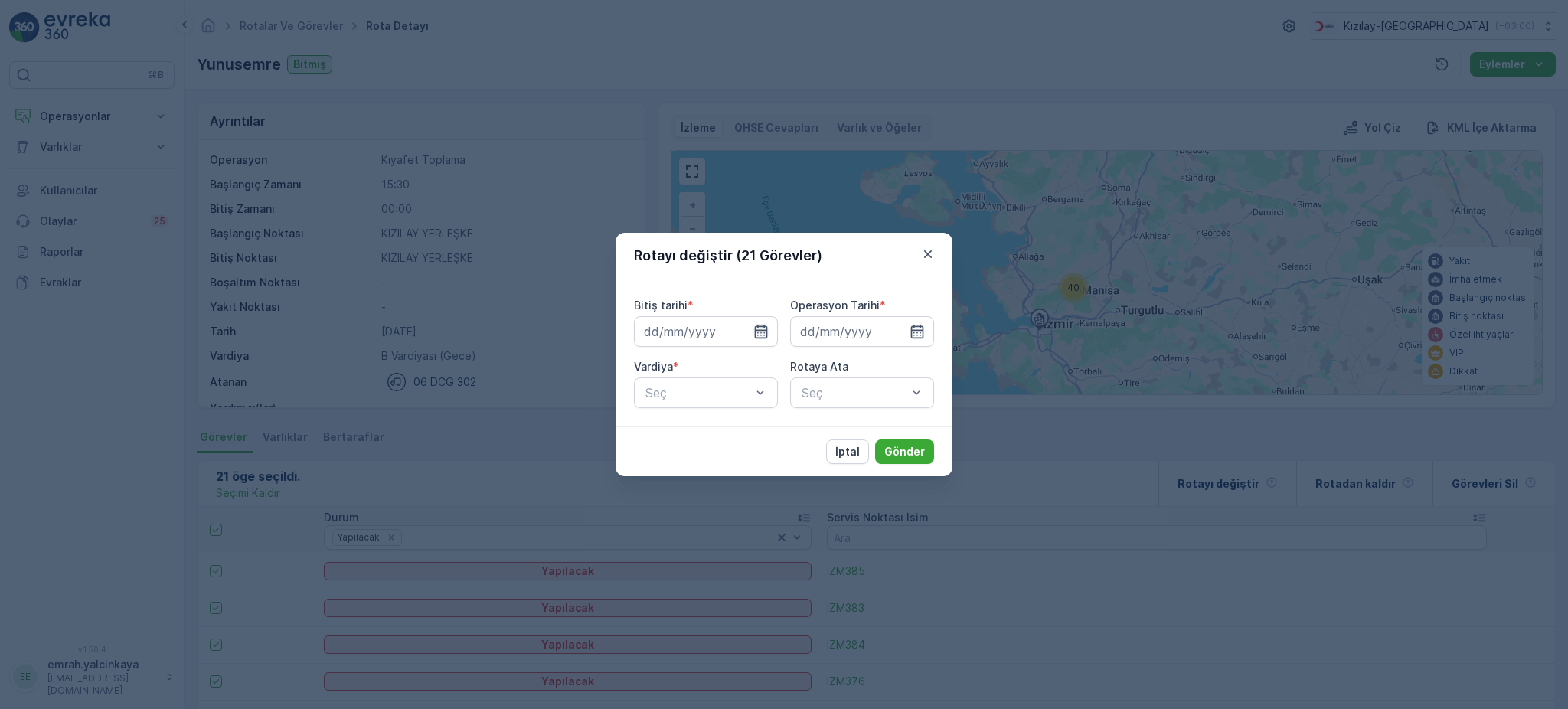
click at [764, 334] on icon "button" at bounding box center [761, 331] width 16 height 16
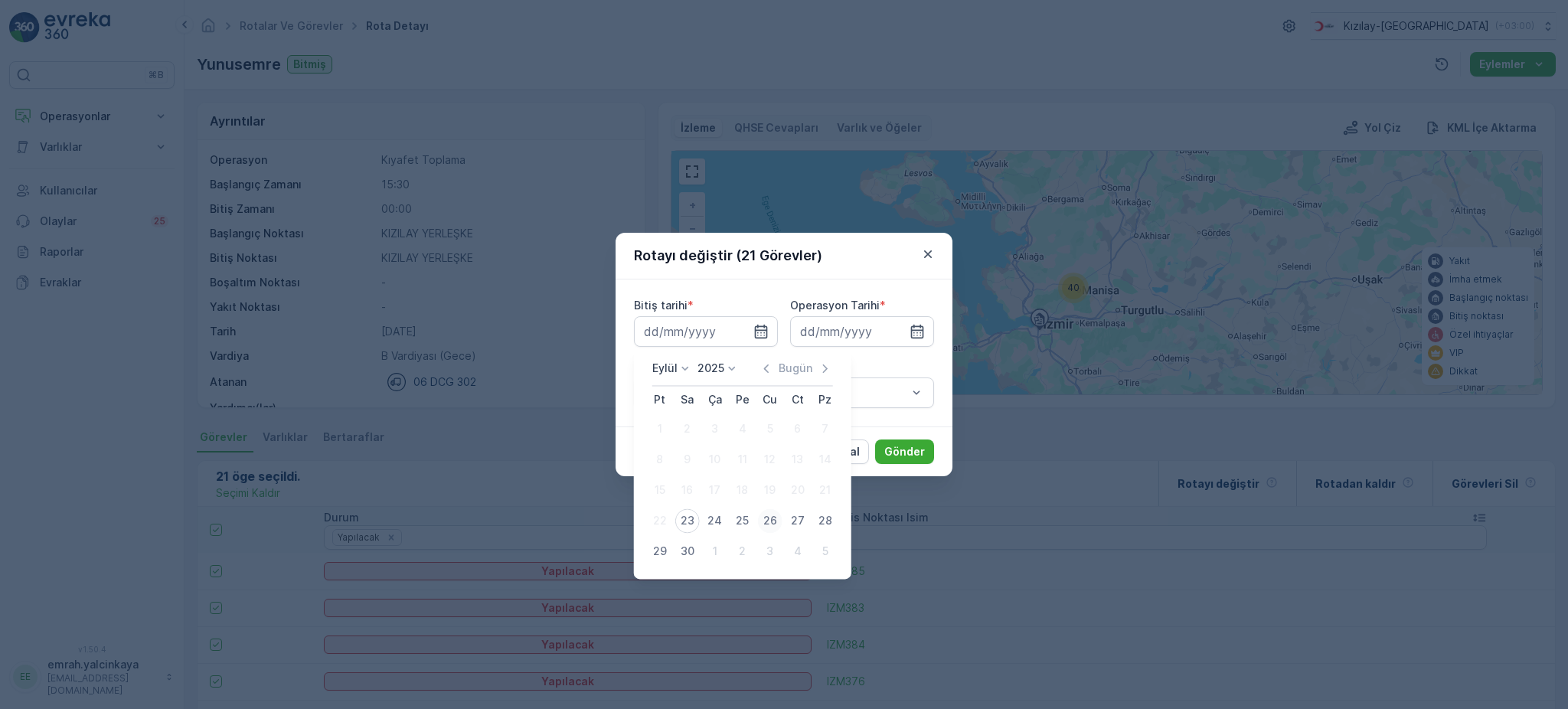
click at [772, 515] on div "26" at bounding box center [769, 520] width 24 height 24
type input "26.09.2025"
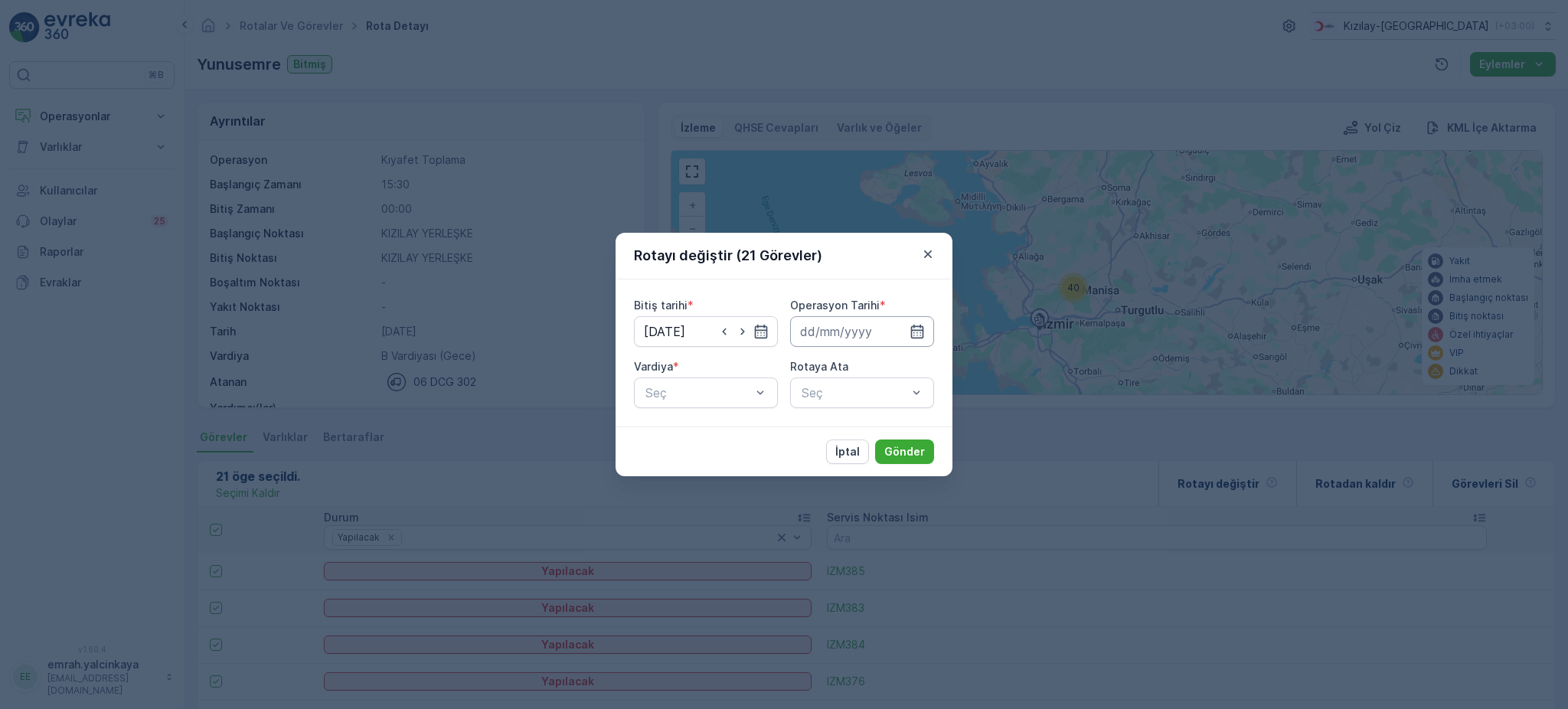
click at [865, 340] on input at bounding box center [862, 331] width 144 height 30
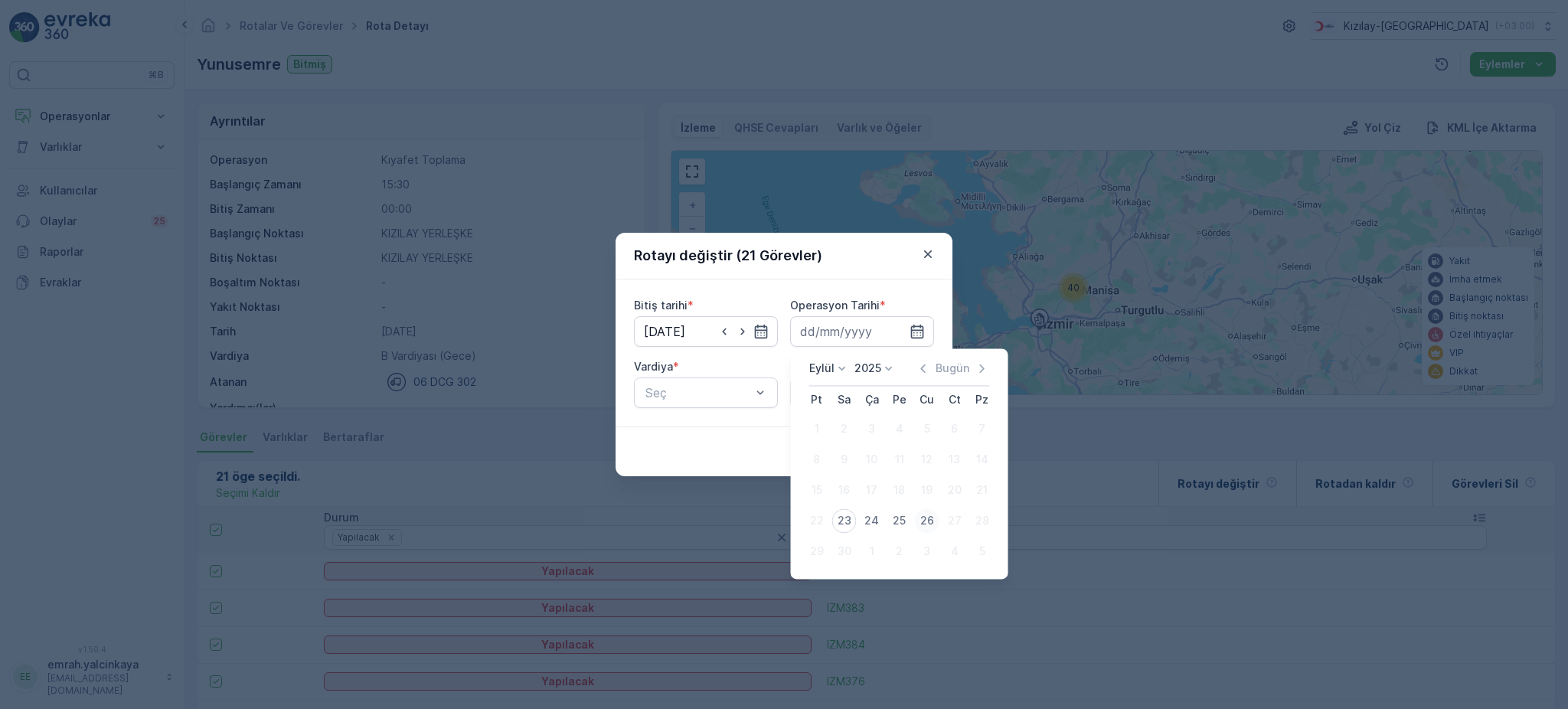
click at [927, 520] on div "26" at bounding box center [926, 520] width 24 height 24
type input "26.09.2025"
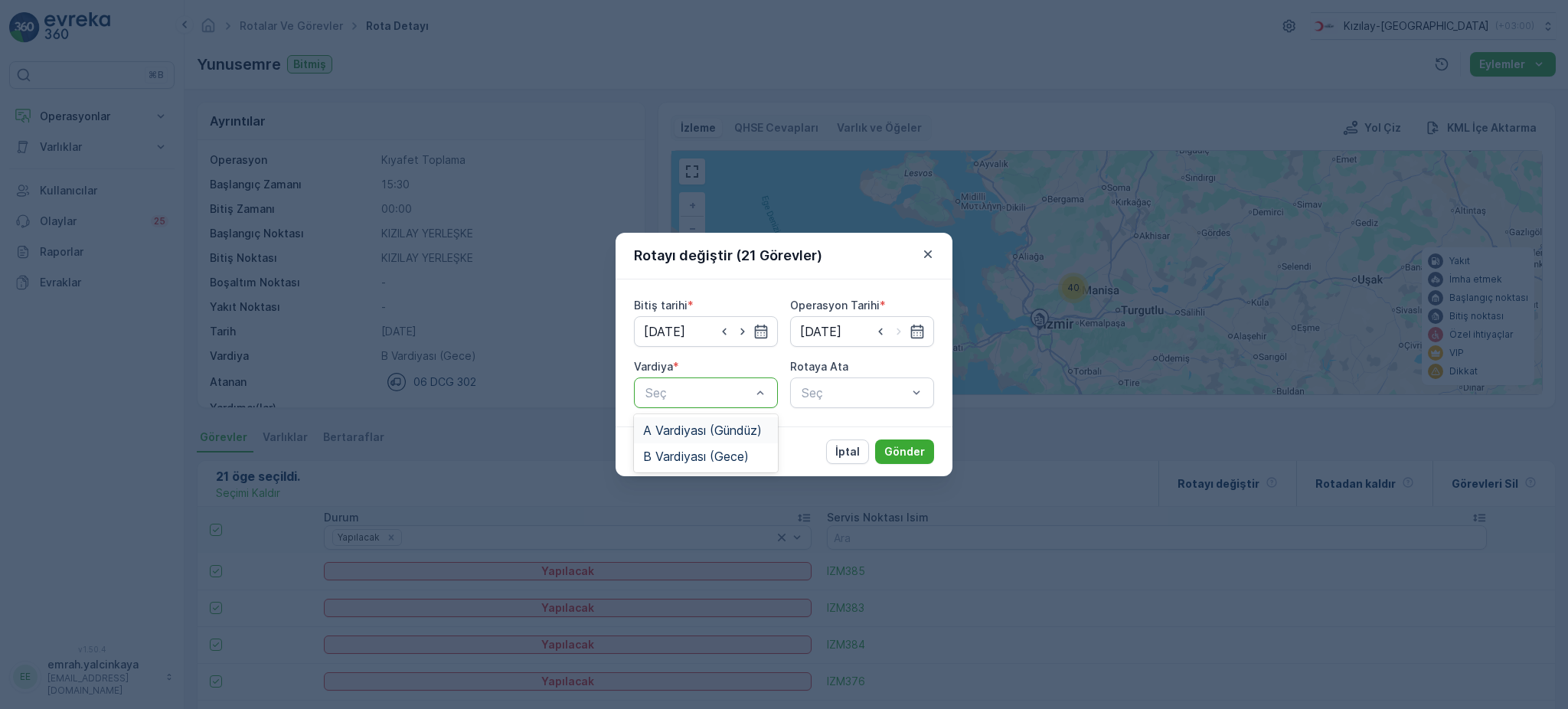
click at [753, 424] on span "A Vardiyası (Gündüz)" at bounding box center [703, 431] width 119 height 14
click at [862, 392] on div "Seç" at bounding box center [862, 392] width 144 height 30
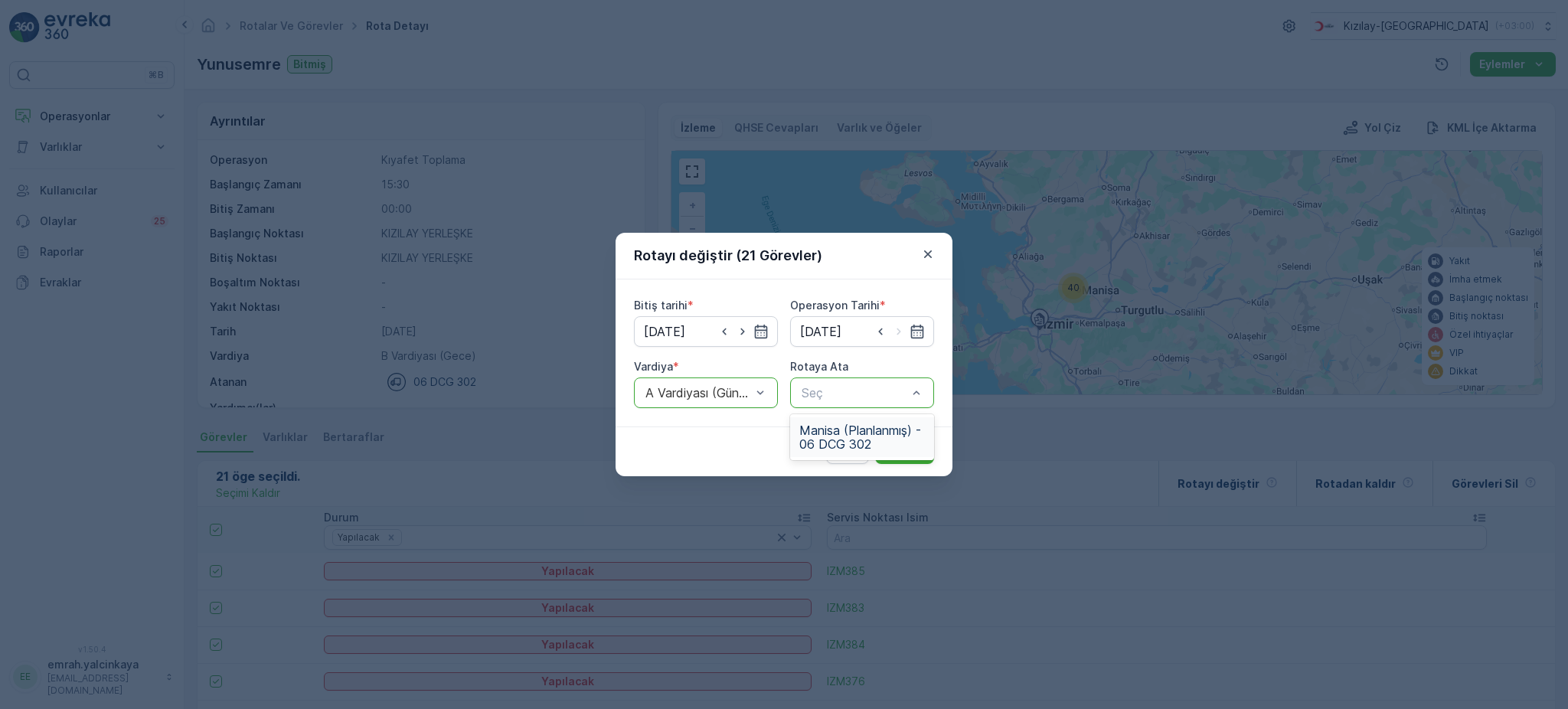
click at [860, 428] on span "Manisa (Planlanmış) - 06 DCG 302" at bounding box center [861, 437] width 126 height 27
click at [912, 462] on button "Gönder" at bounding box center [904, 451] width 59 height 24
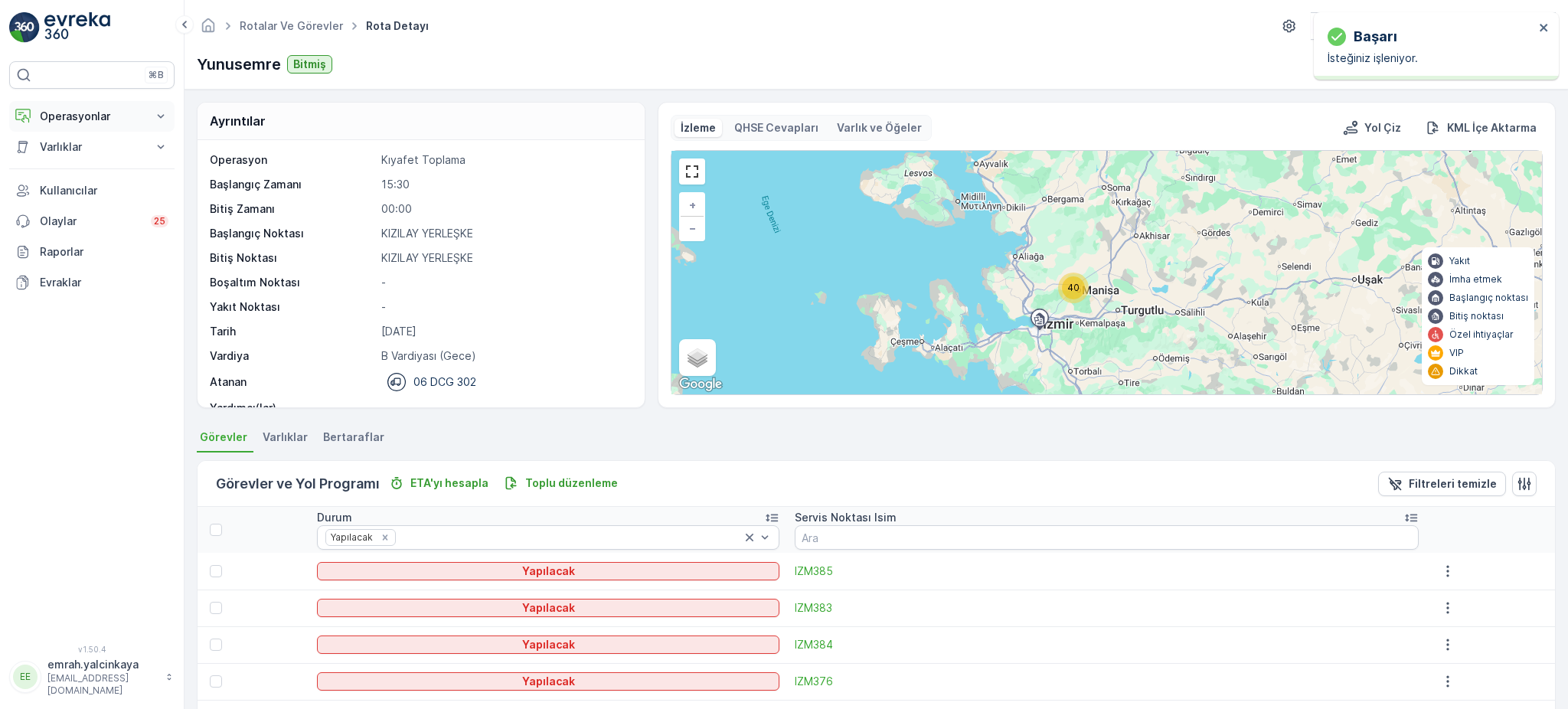
click at [58, 116] on p "Operasyonlar" at bounding box center [91, 116] width 104 height 16
click at [86, 181] on p "Rotalar & Görevler" at bounding box center [86, 185] width 95 height 16
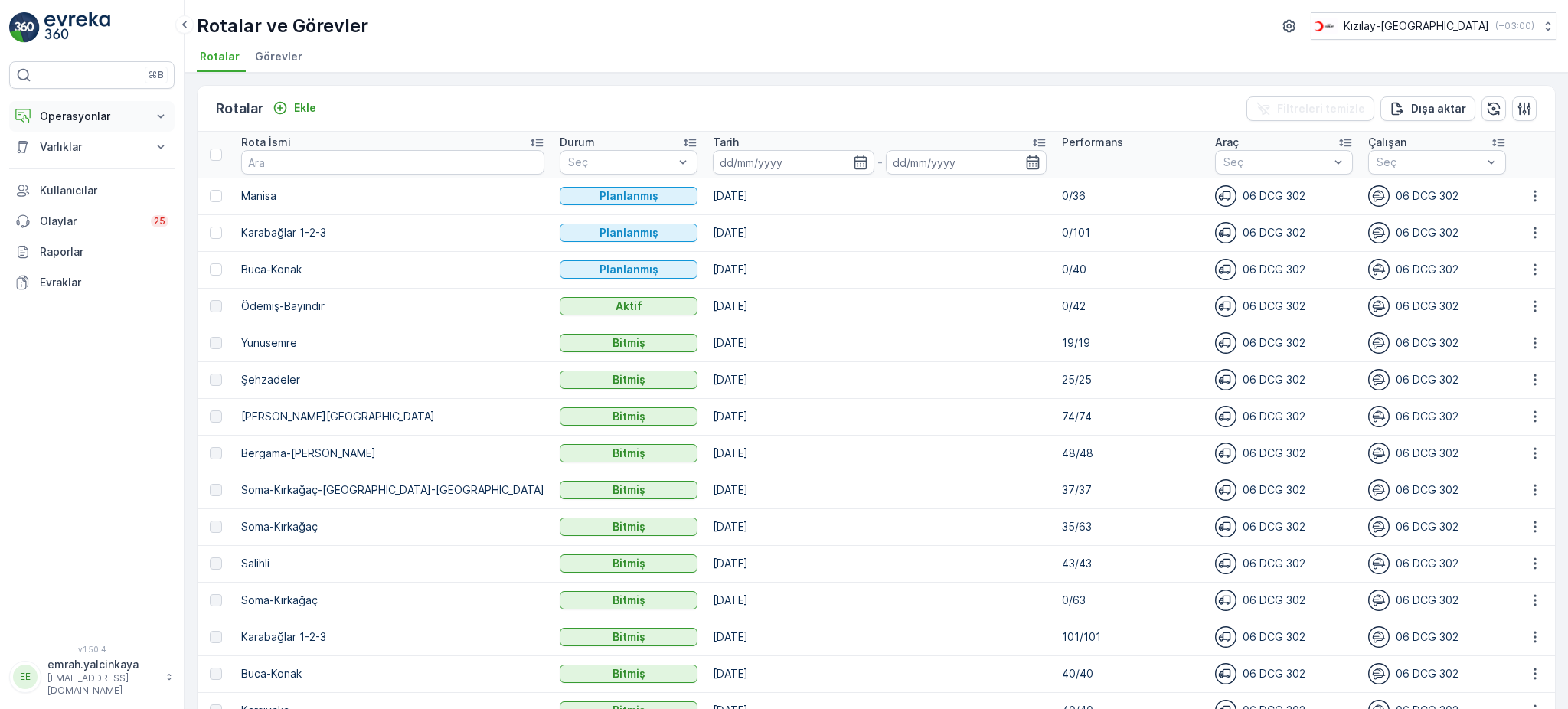
click at [58, 115] on p "Operasyonlar" at bounding box center [91, 116] width 104 height 16
click at [63, 138] on p "Rapor - Kızılay" at bounding box center [76, 142] width 73 height 16
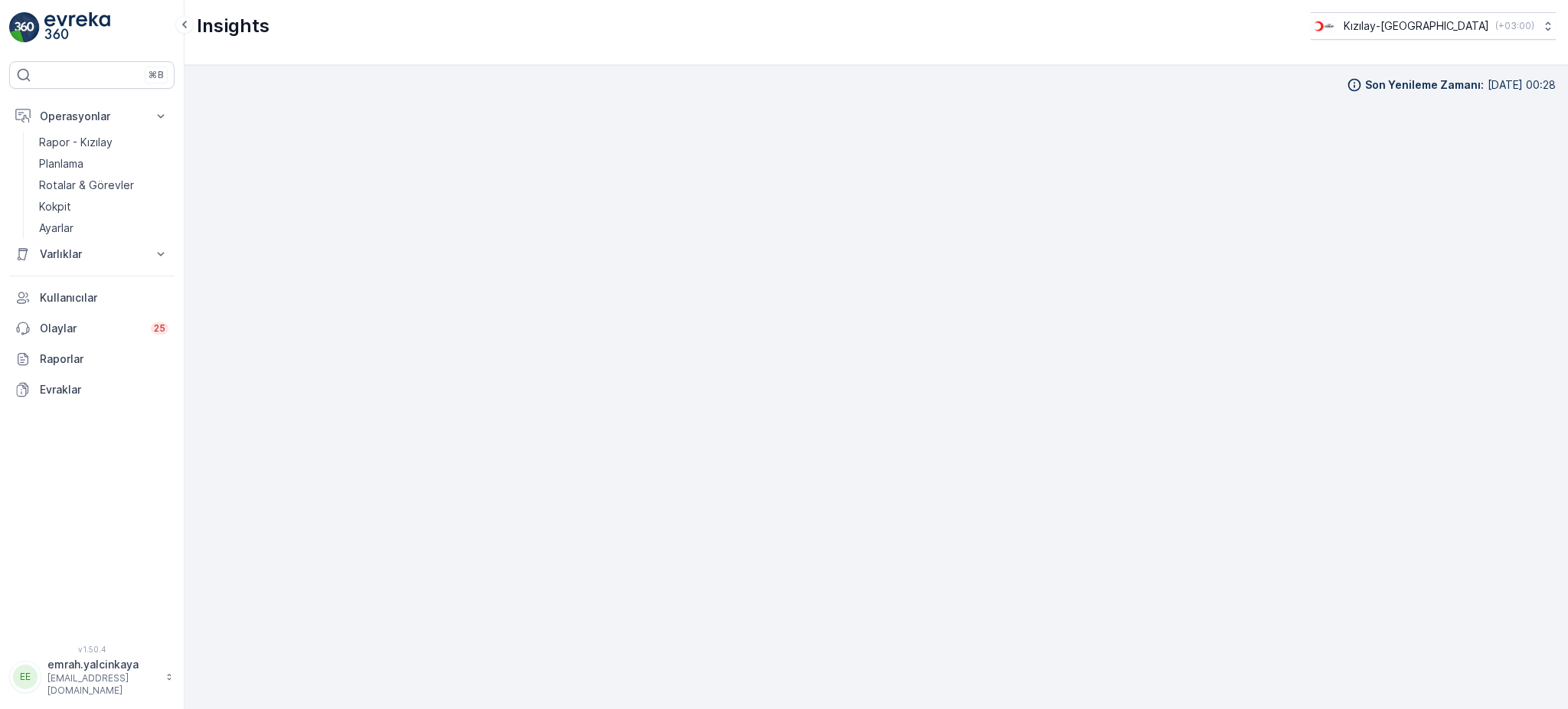
scroll to position [16, 0]
click at [1471, 20] on p "Kızılay-[GEOGRAPHIC_DATA]" at bounding box center [1416, 27] width 145 height 16
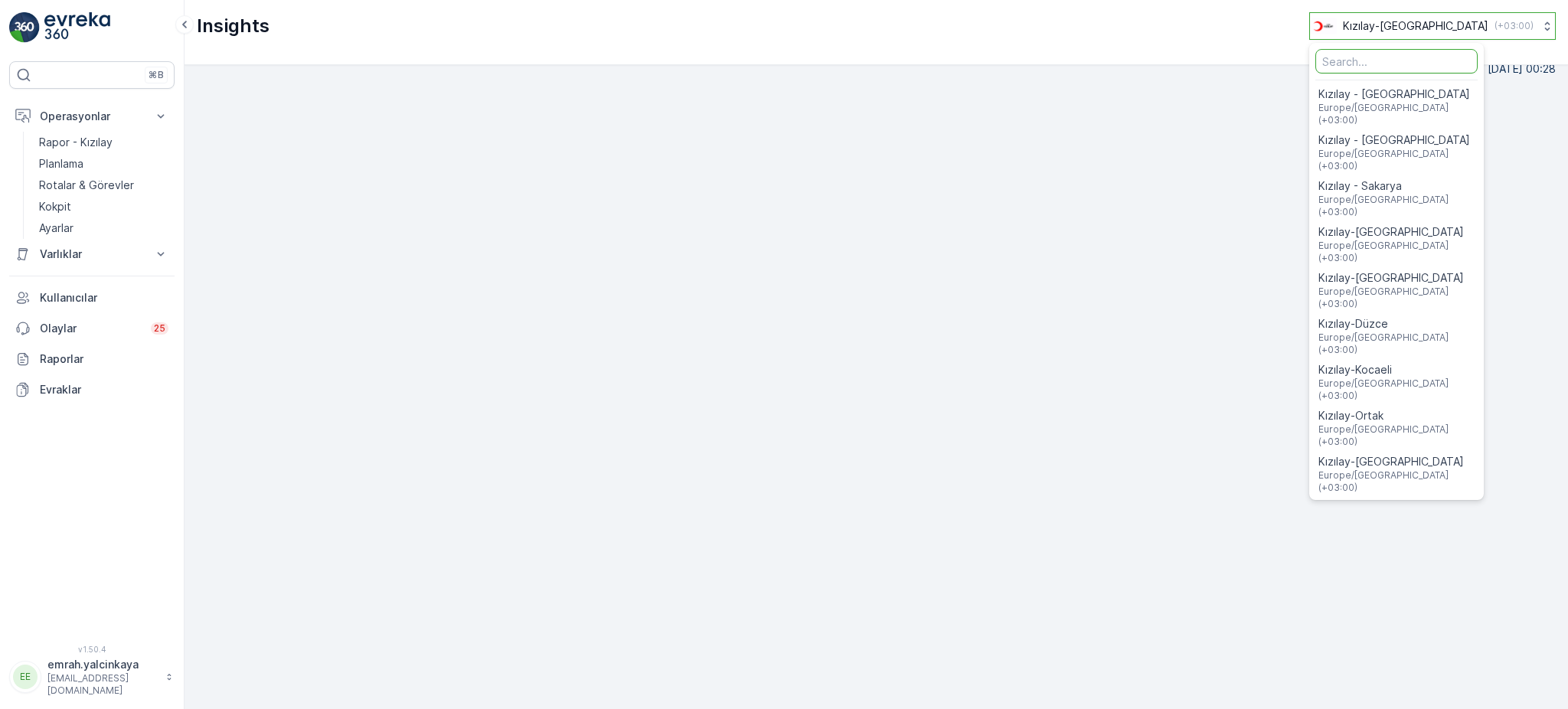
click at [1477, 23] on p "Kızılay-[GEOGRAPHIC_DATA]" at bounding box center [1416, 27] width 145 height 16
drag, startPoint x: 45, startPoint y: 181, endPoint x: 170, endPoint y: 171, distance: 125.4
click at [45, 181] on p "Rotalar & Görevler" at bounding box center [86, 185] width 95 height 16
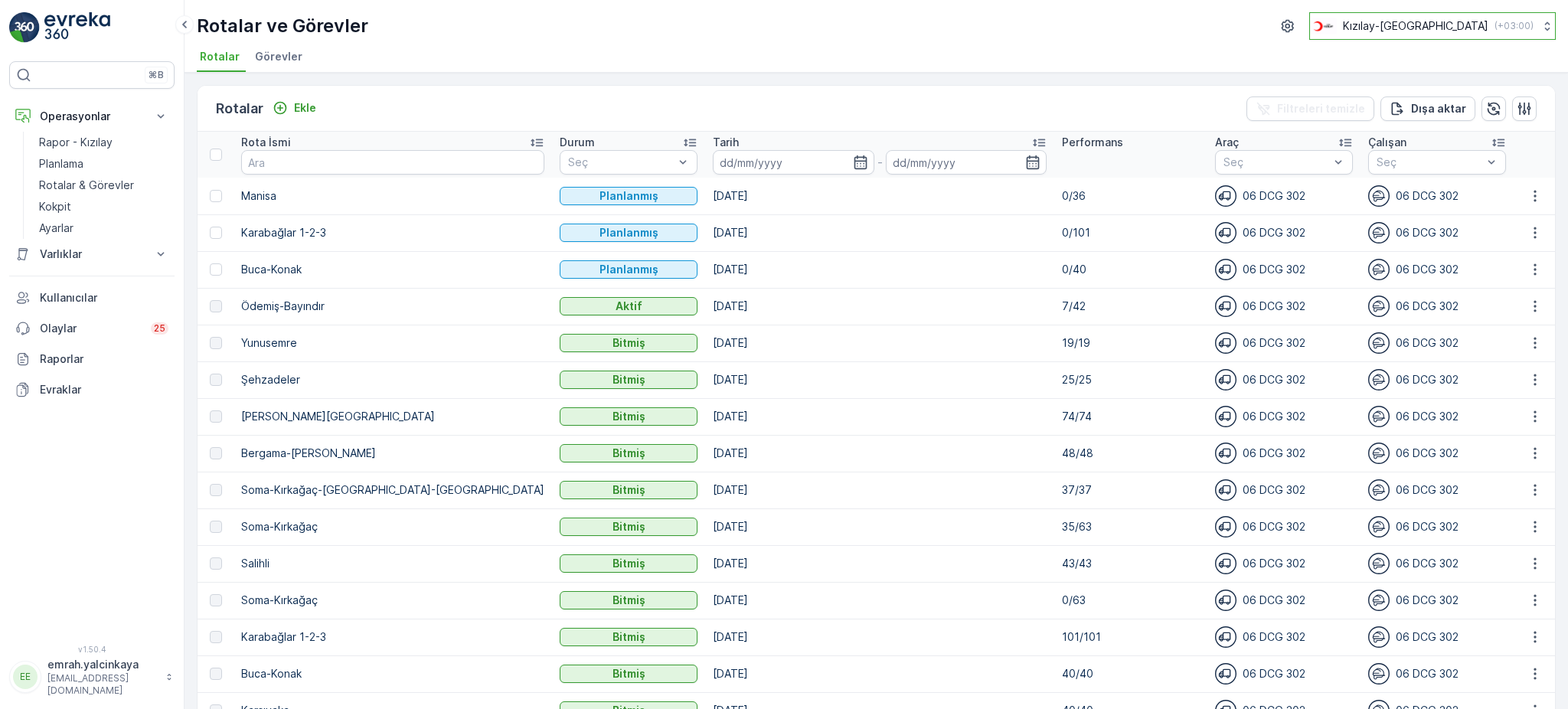
click at [1503, 32] on div "Kızılay-İzmir ( +03:00 )" at bounding box center [1422, 27] width 224 height 17
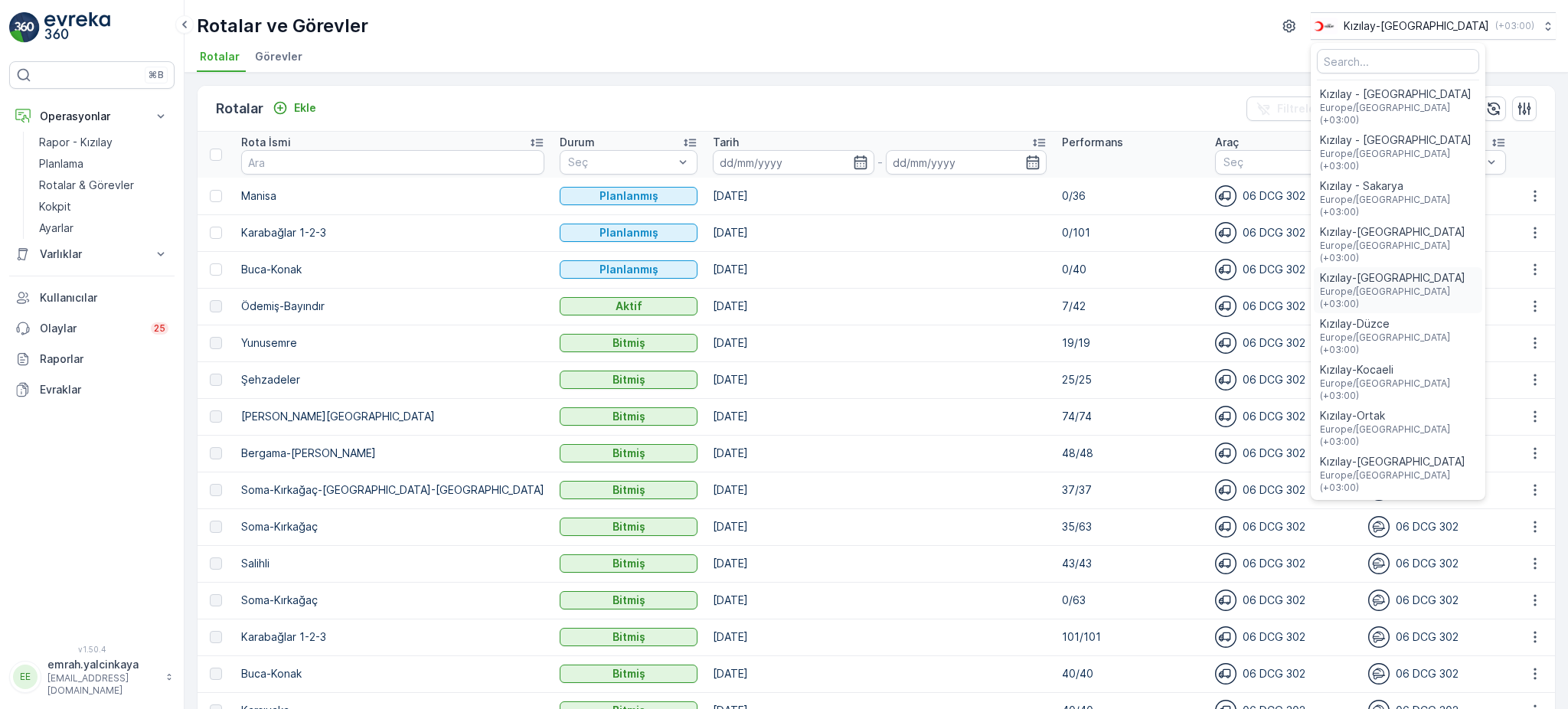
click at [1476, 270] on span "Kızılay-[GEOGRAPHIC_DATA]" at bounding box center [1398, 278] width 156 height 16
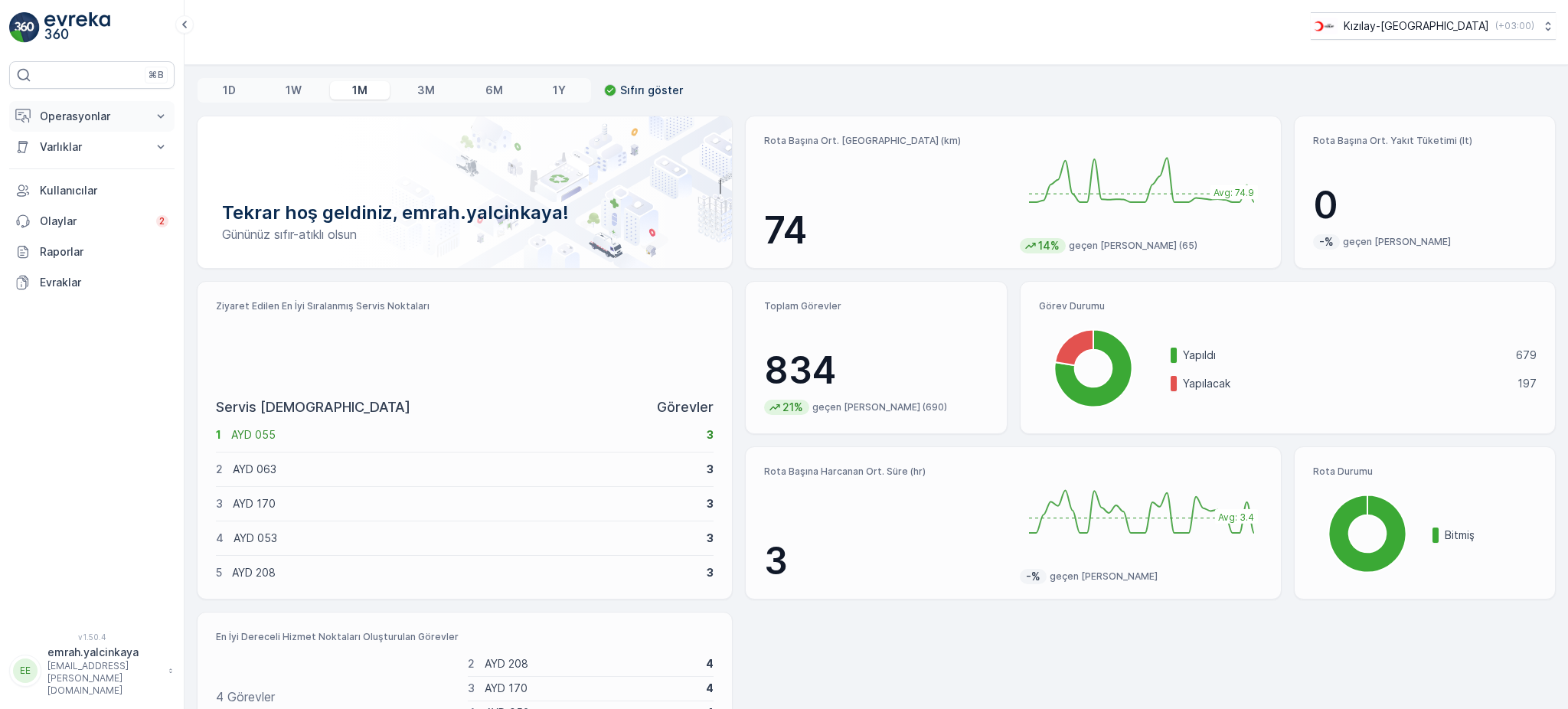
click at [71, 116] on p "Operasyonlar" at bounding box center [91, 116] width 104 height 16
click at [61, 142] on p "Rapor - Kızılay" at bounding box center [76, 142] width 73 height 16
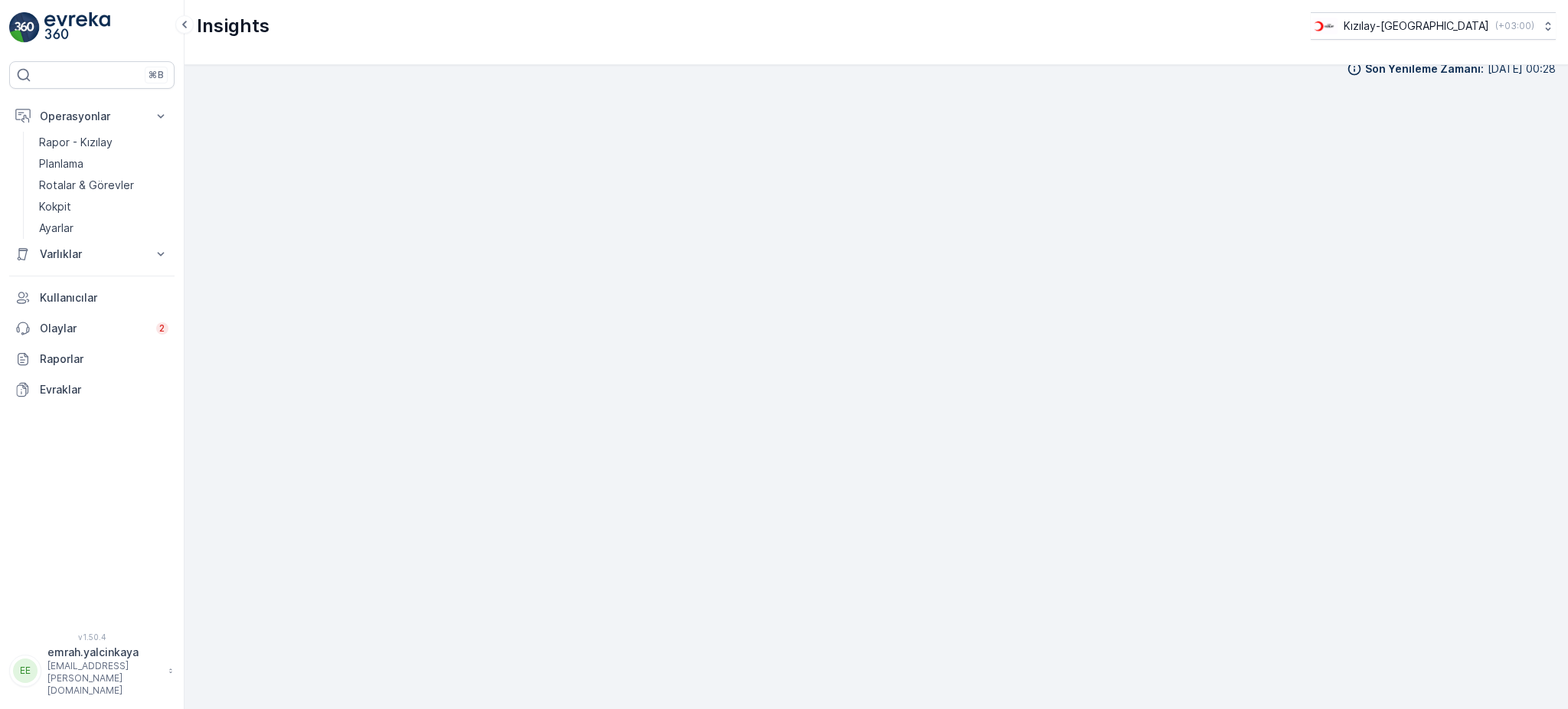
scroll to position [19, 0]
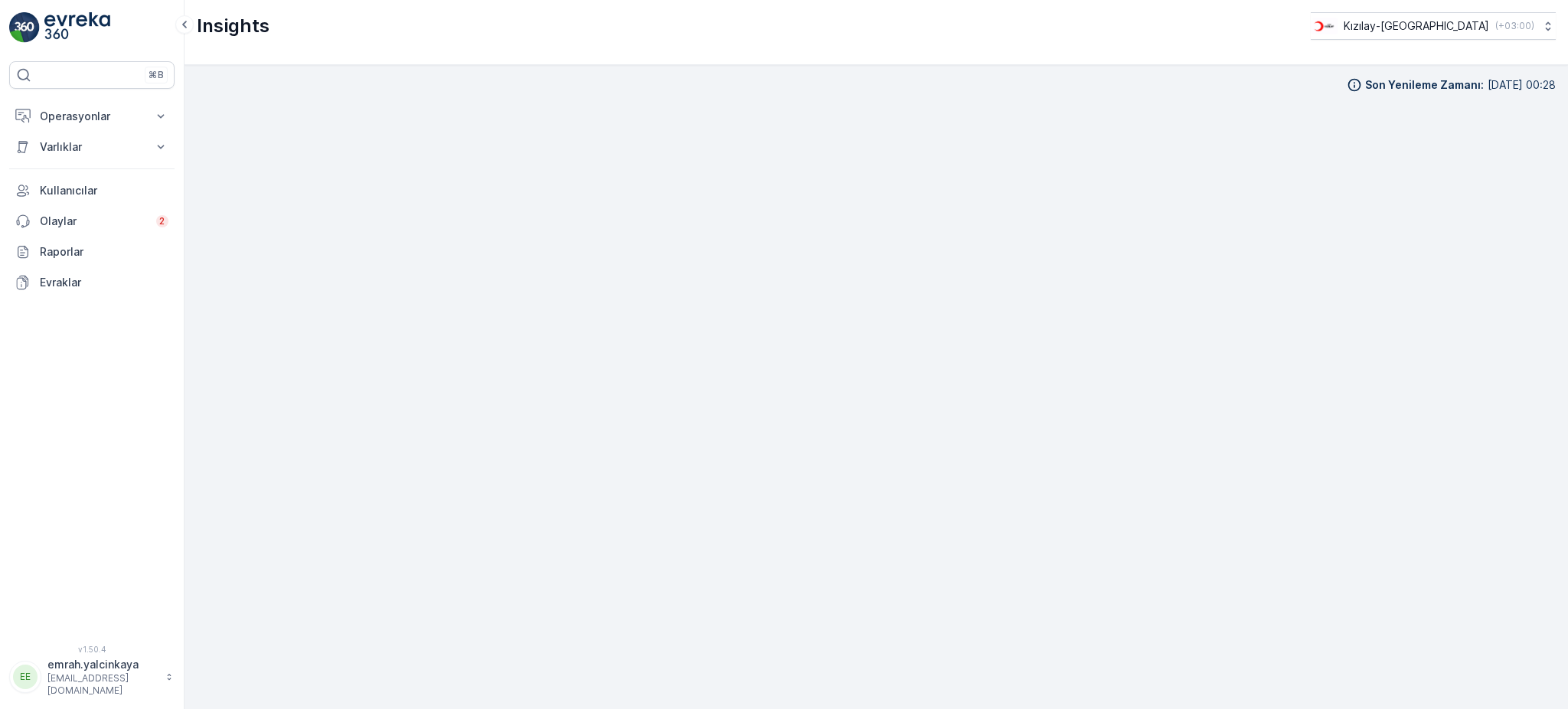
scroll to position [16, 0]
click at [81, 124] on p "Operasyonlar" at bounding box center [91, 116] width 104 height 16
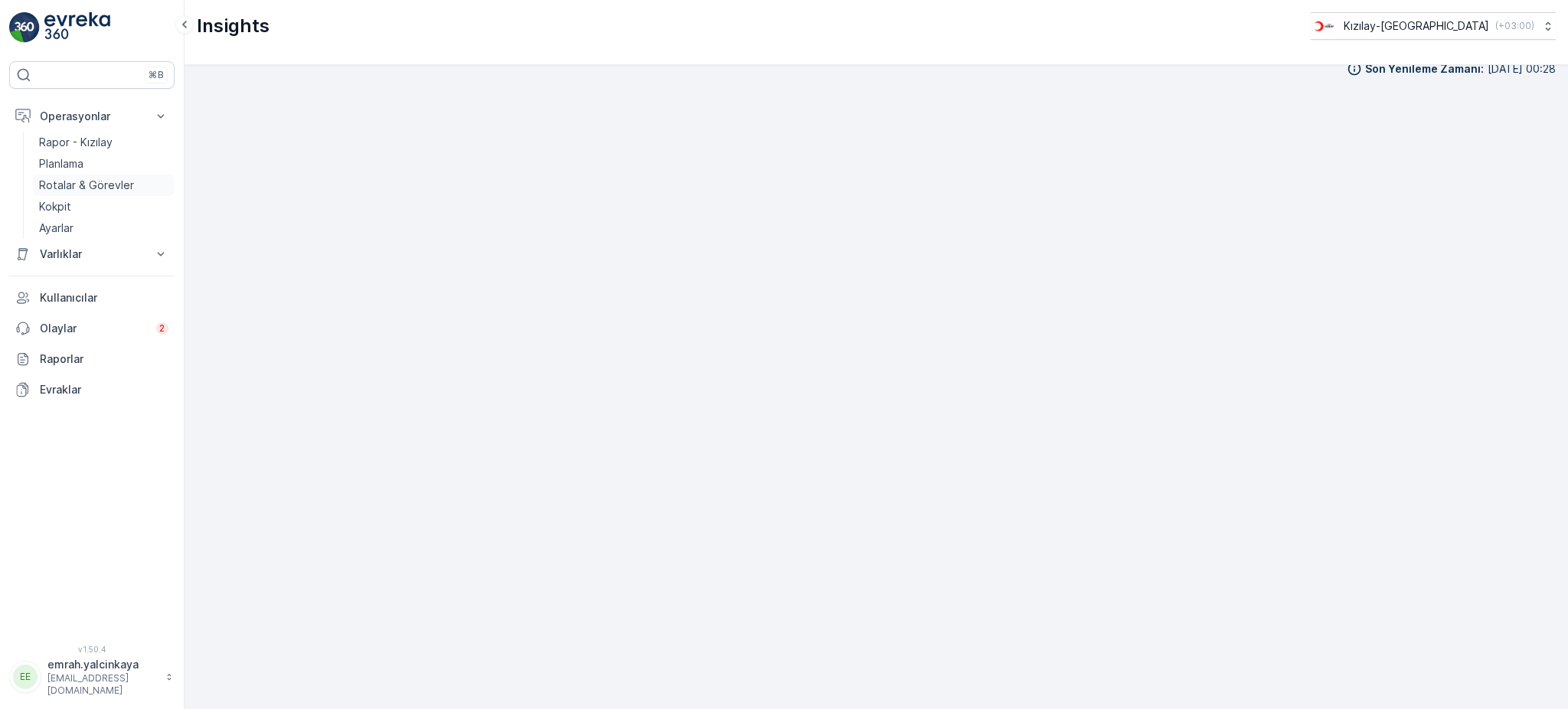
click at [64, 190] on p "Rotalar & Görevler" at bounding box center [86, 185] width 95 height 16
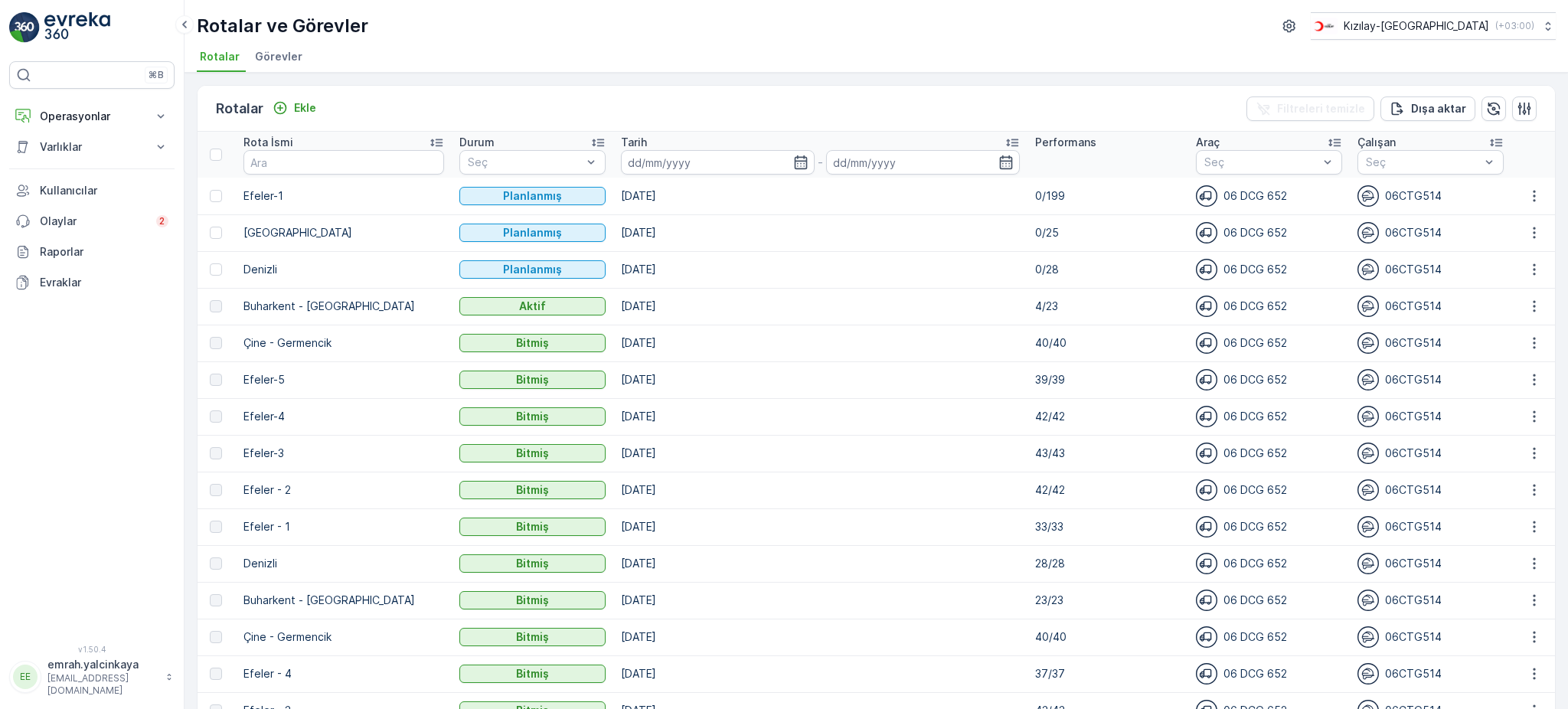
click at [740, 225] on td "[DATE]" at bounding box center [820, 232] width 414 height 37
click at [815, 374] on td "[DATE]" at bounding box center [820, 379] width 414 height 37
